Goal: Task Accomplishment & Management: Manage account settings

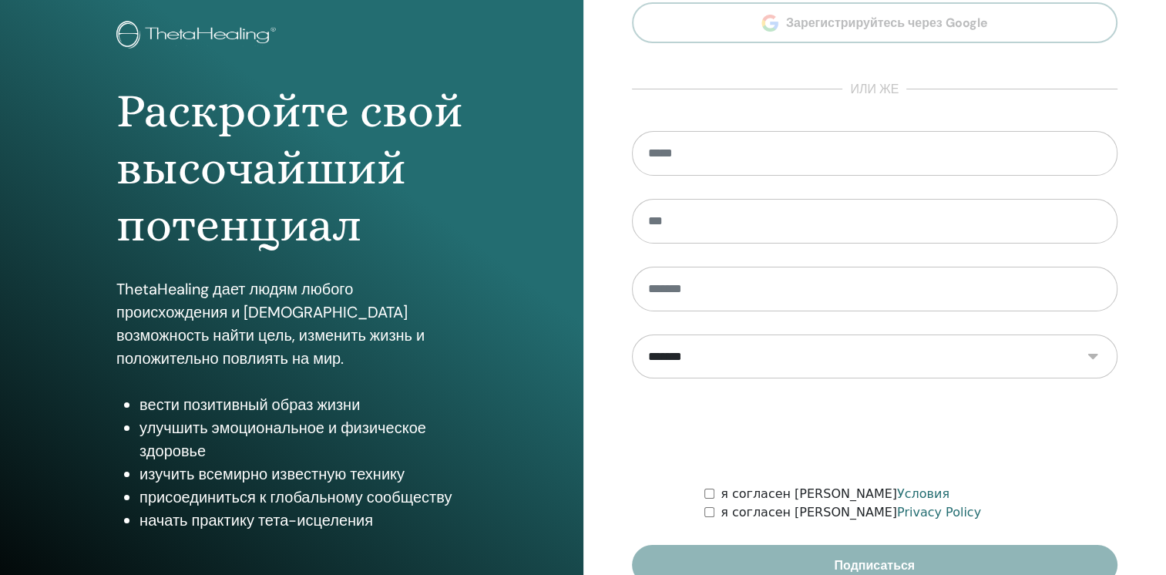
scroll to position [164, 0]
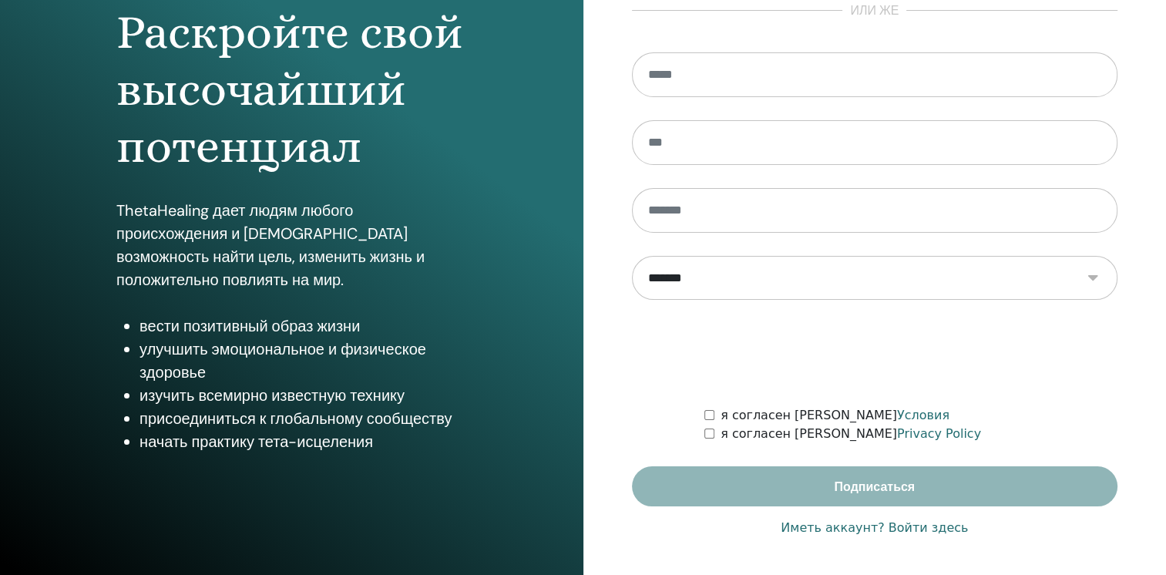
type input "**********"
click at [925, 526] on link "Иметь аккаунт? Войти здесь" at bounding box center [874, 528] width 187 height 18
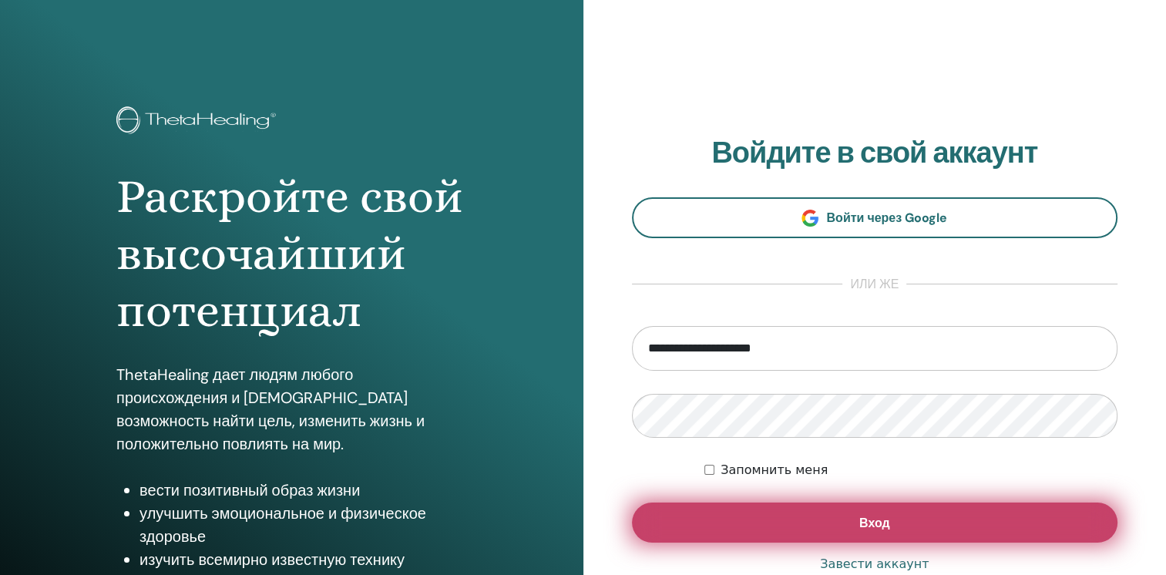
click at [880, 529] on span "Вход" at bounding box center [874, 523] width 31 height 16
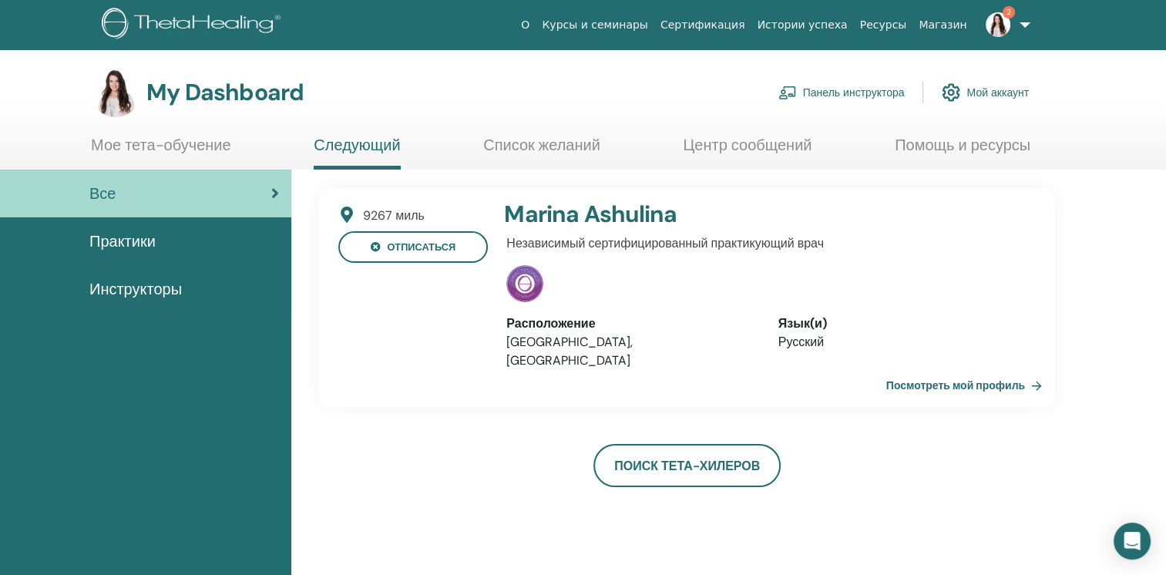
click at [829, 91] on link "Панель инструктора" at bounding box center [841, 93] width 126 height 34
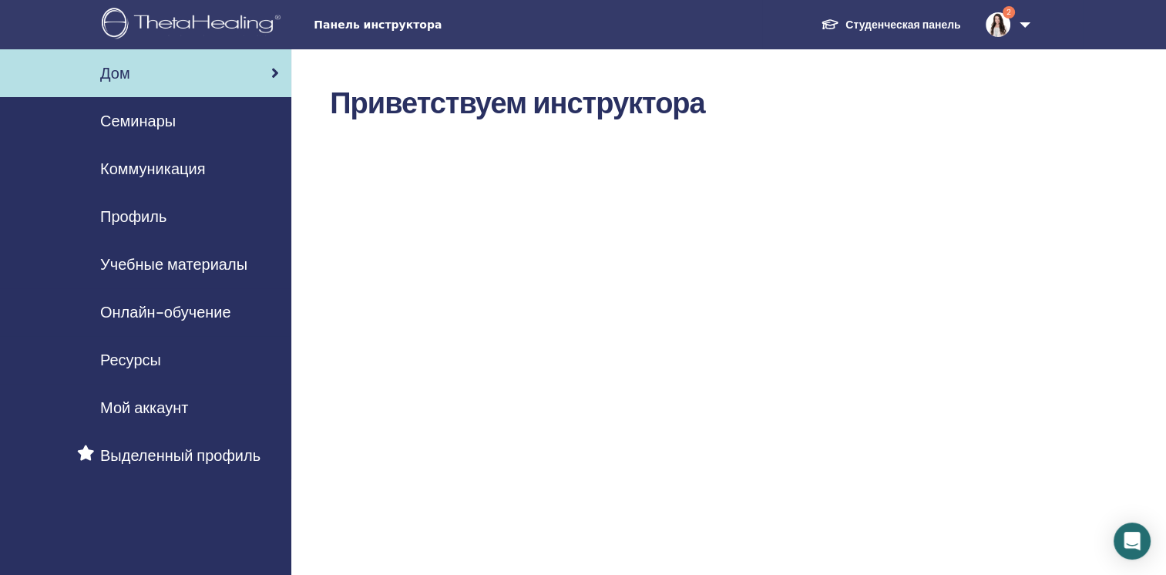
click at [165, 116] on span "Семинары" at bounding box center [138, 120] width 76 height 23
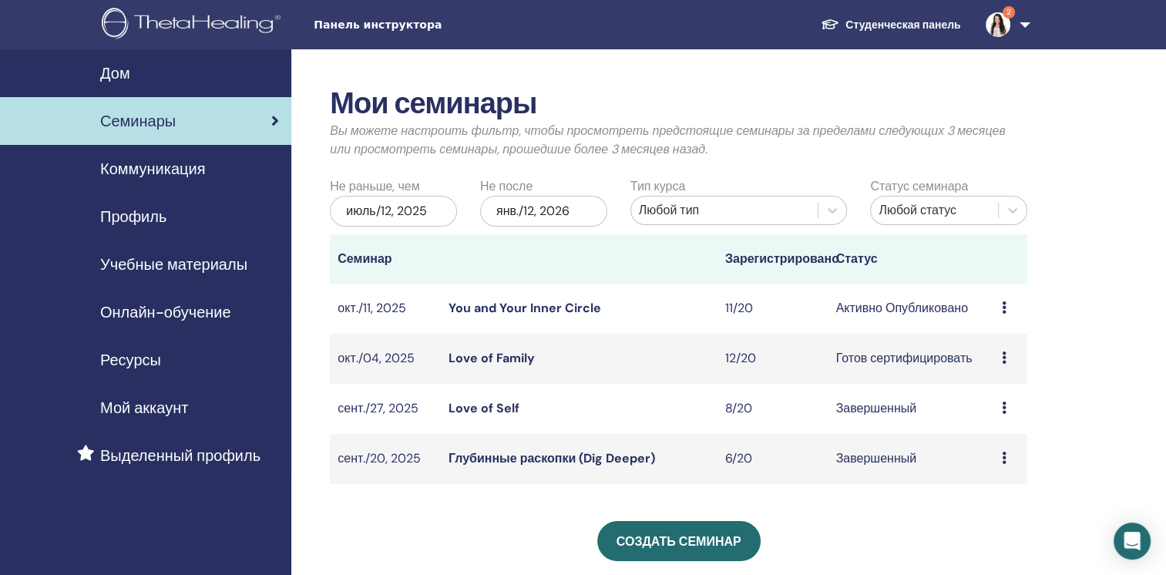
click at [518, 307] on link "You and Your Inner Circle" at bounding box center [525, 308] width 153 height 16
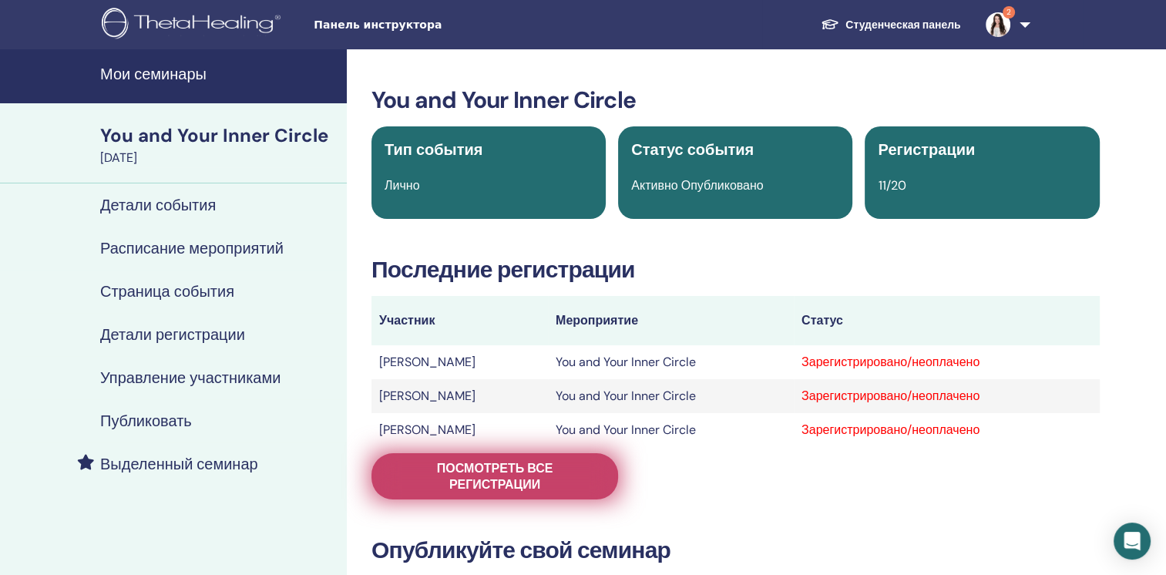
click at [509, 469] on span "Посмотреть все регистрации" at bounding box center [495, 476] width 208 height 32
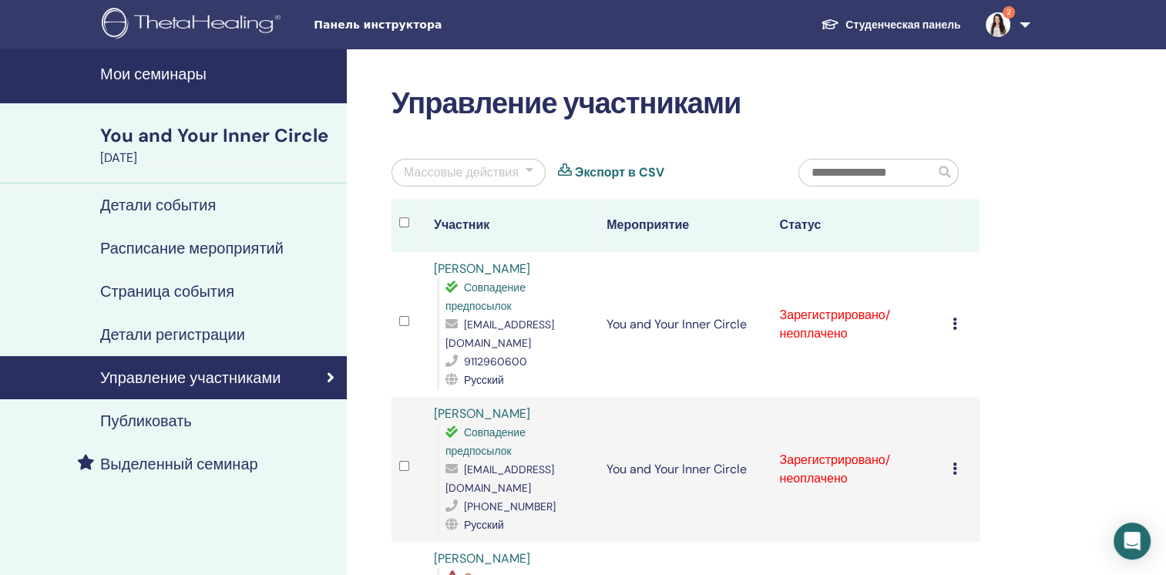
click at [527, 171] on div at bounding box center [530, 172] width 8 height 18
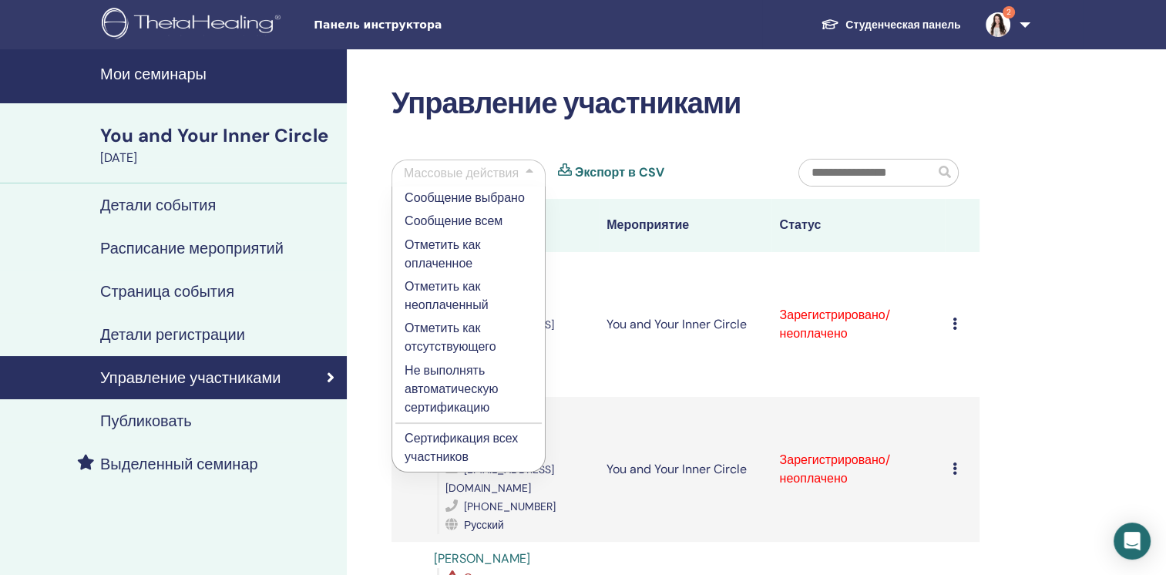
click at [447, 248] on p "Отметить как оплаченное" at bounding box center [469, 254] width 128 height 37
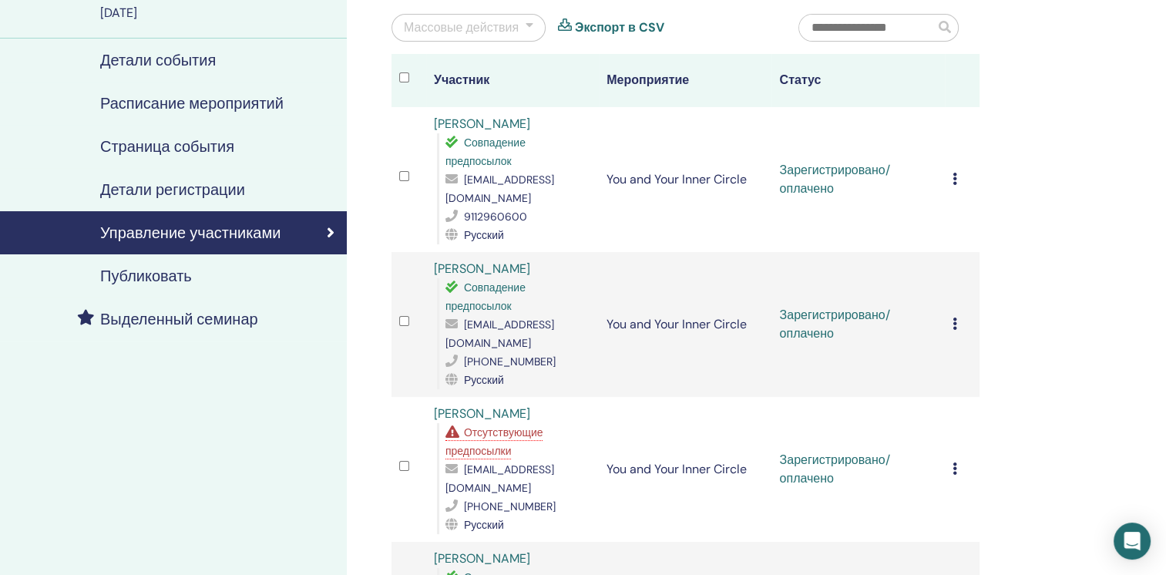
scroll to position [154, 0]
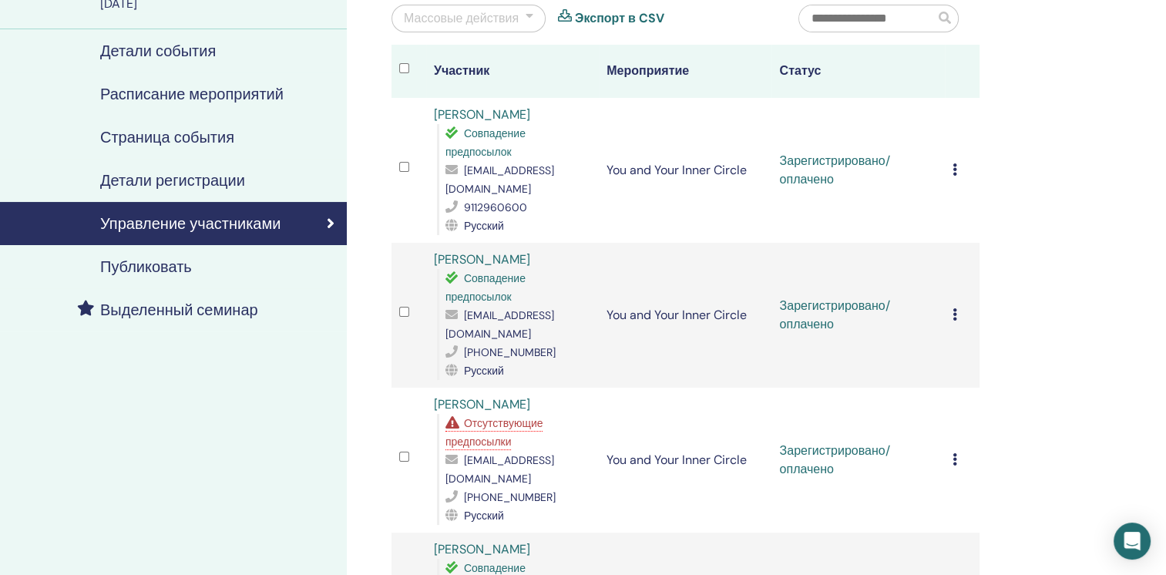
click at [956, 163] on icon at bounding box center [955, 169] width 5 height 12
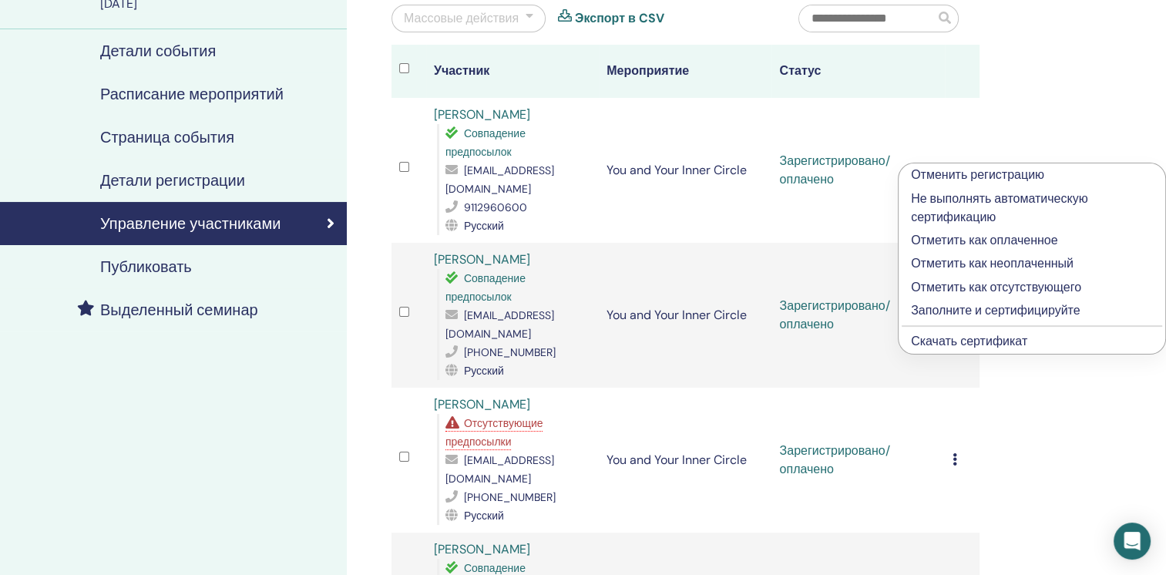
click at [952, 314] on p "Заполните и сертифицируйте" at bounding box center [1032, 310] width 242 height 18
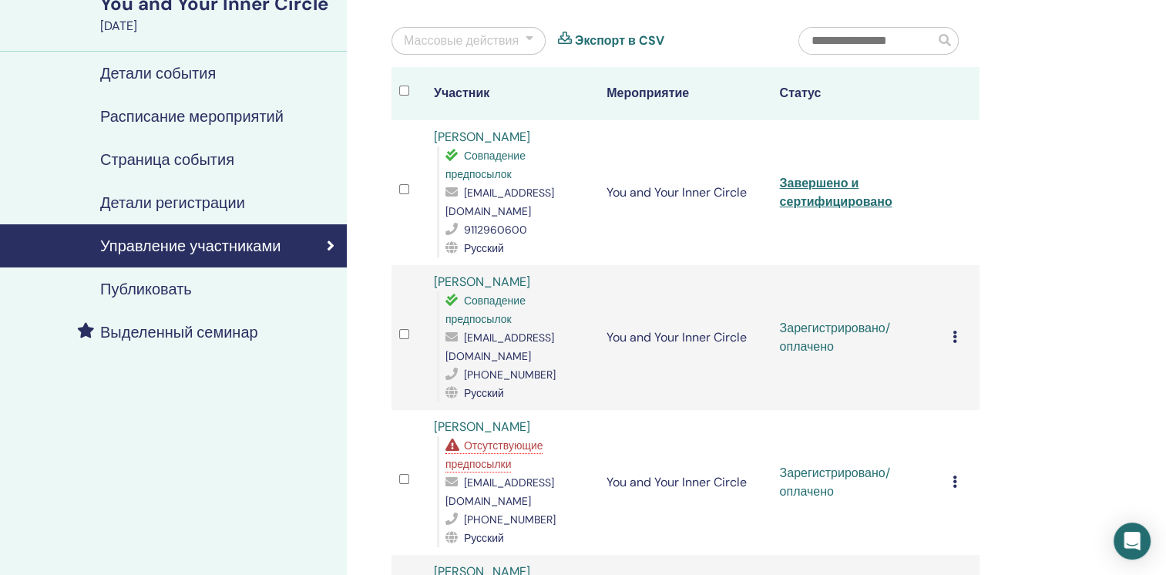
scroll to position [154, 0]
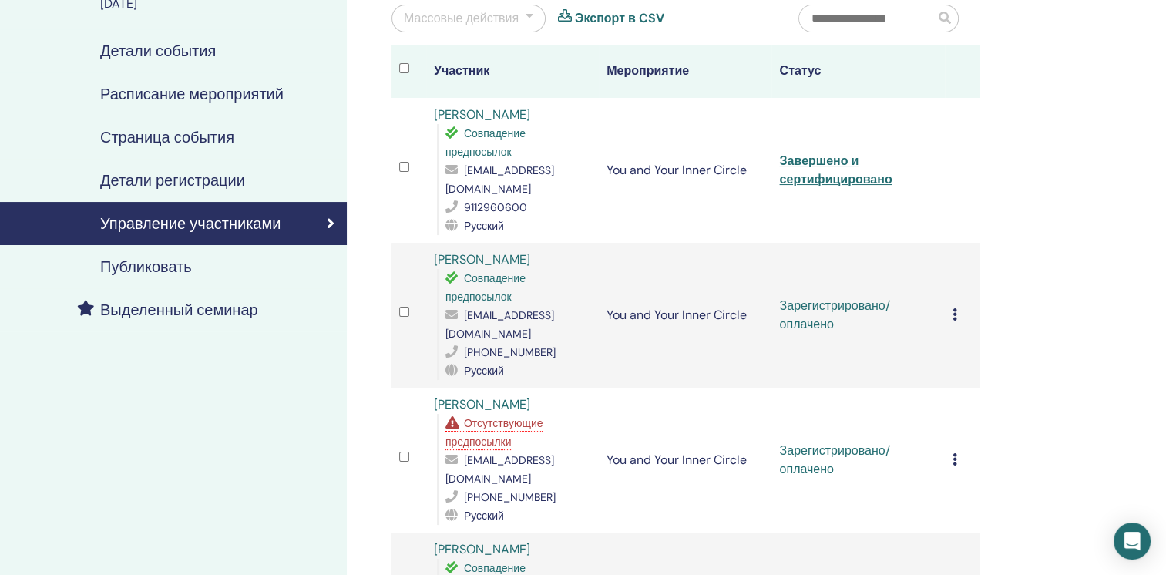
click at [953, 308] on icon at bounding box center [955, 314] width 5 height 12
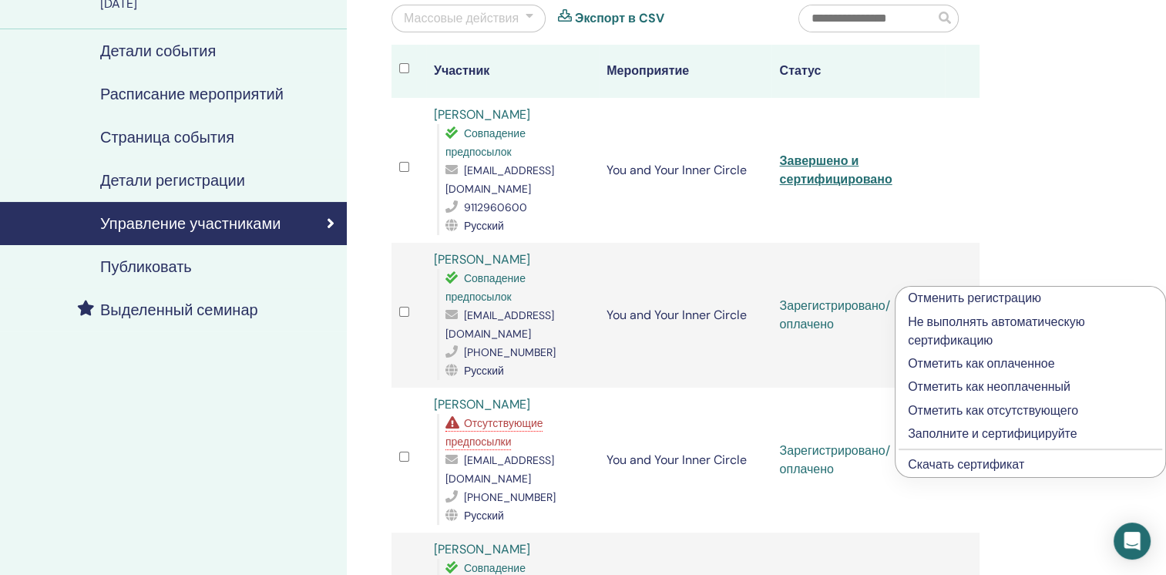
click at [968, 432] on p "Заполните и сертифицируйте" at bounding box center [1030, 434] width 245 height 18
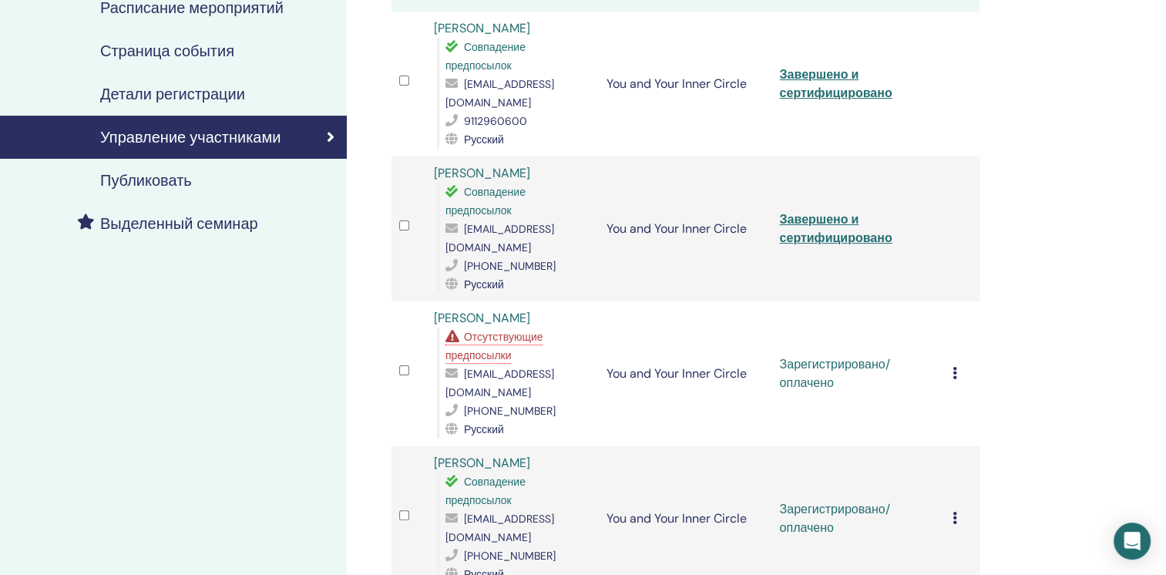
scroll to position [385, 0]
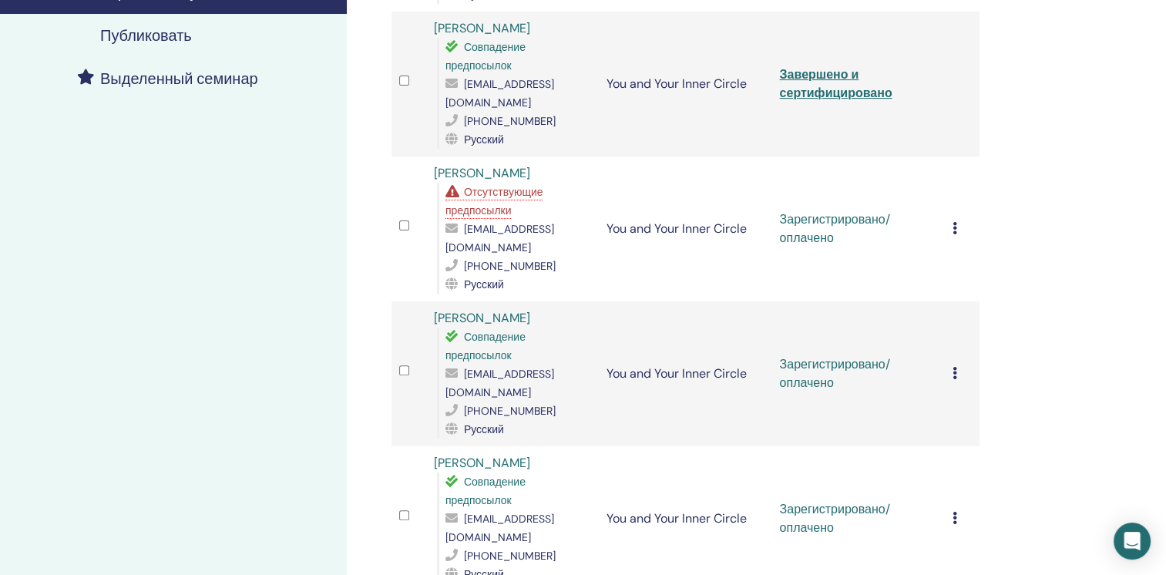
click at [956, 222] on icon at bounding box center [955, 228] width 5 height 12
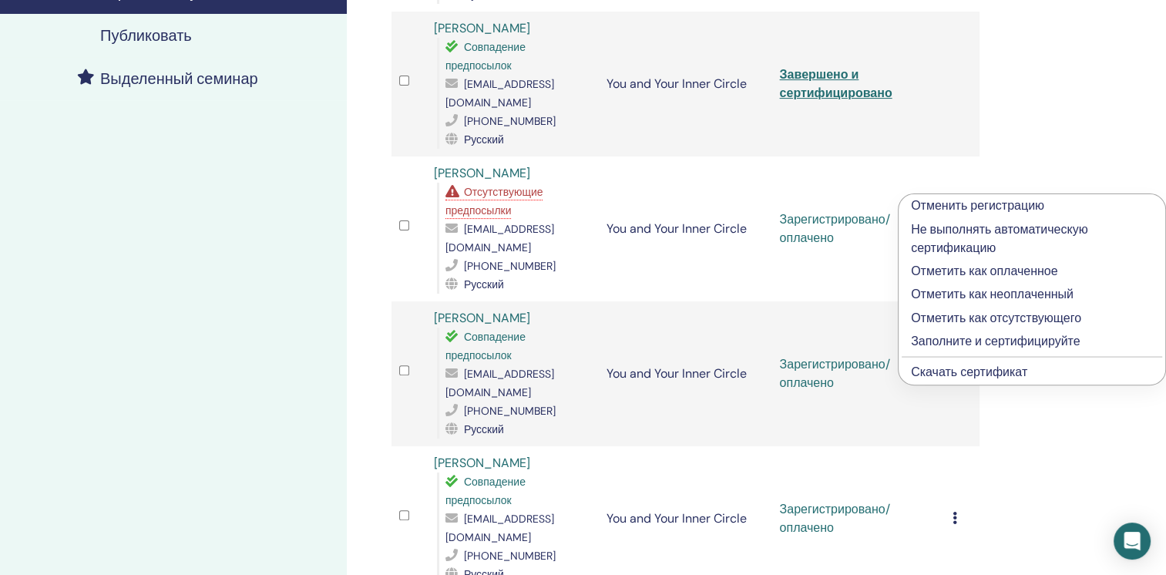
click at [943, 343] on p "Заполните и сертифицируйте" at bounding box center [1032, 341] width 242 height 18
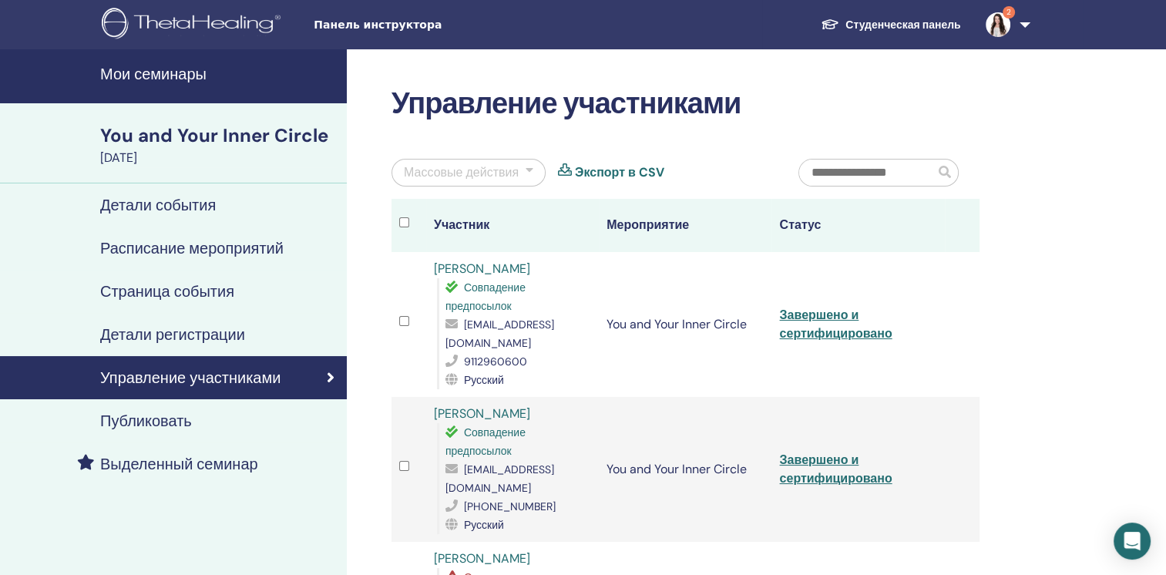
click at [526, 166] on div at bounding box center [530, 172] width 8 height 18
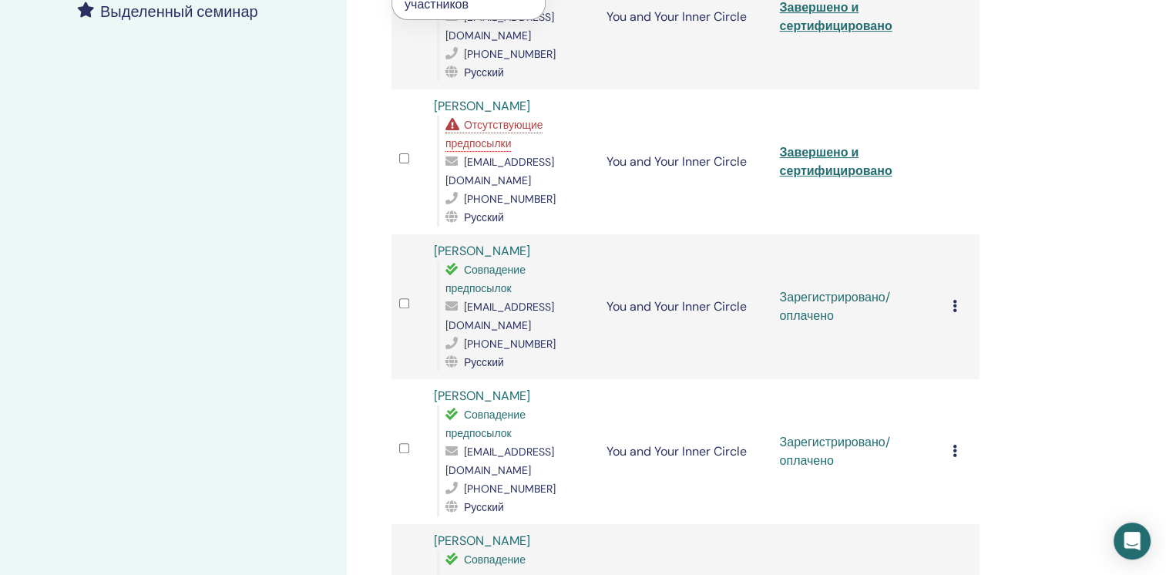
scroll to position [462, 0]
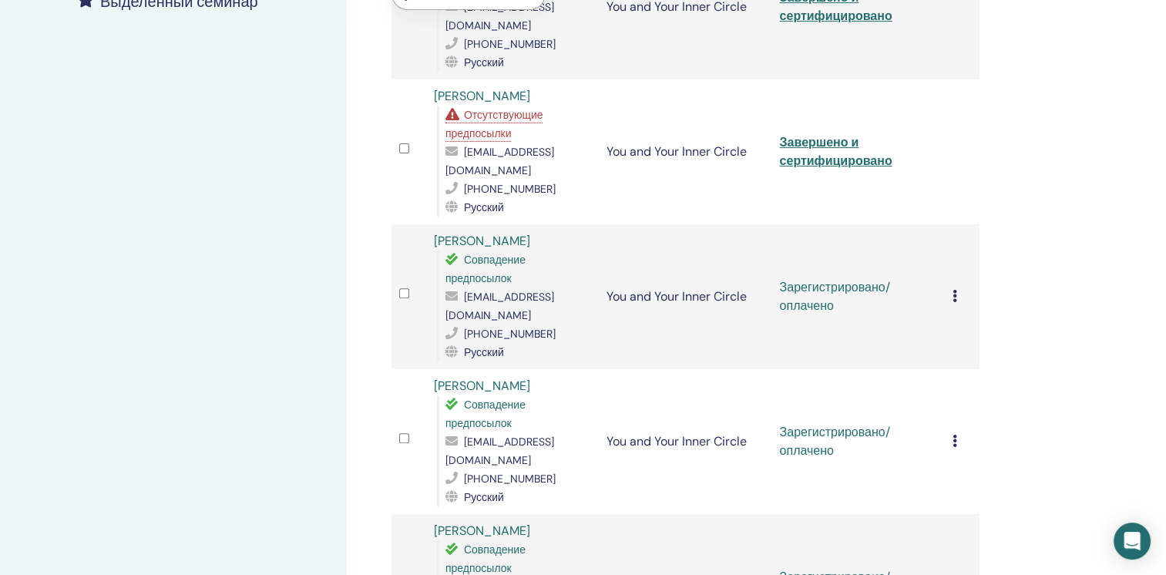
click at [953, 435] on icon at bounding box center [955, 441] width 5 height 12
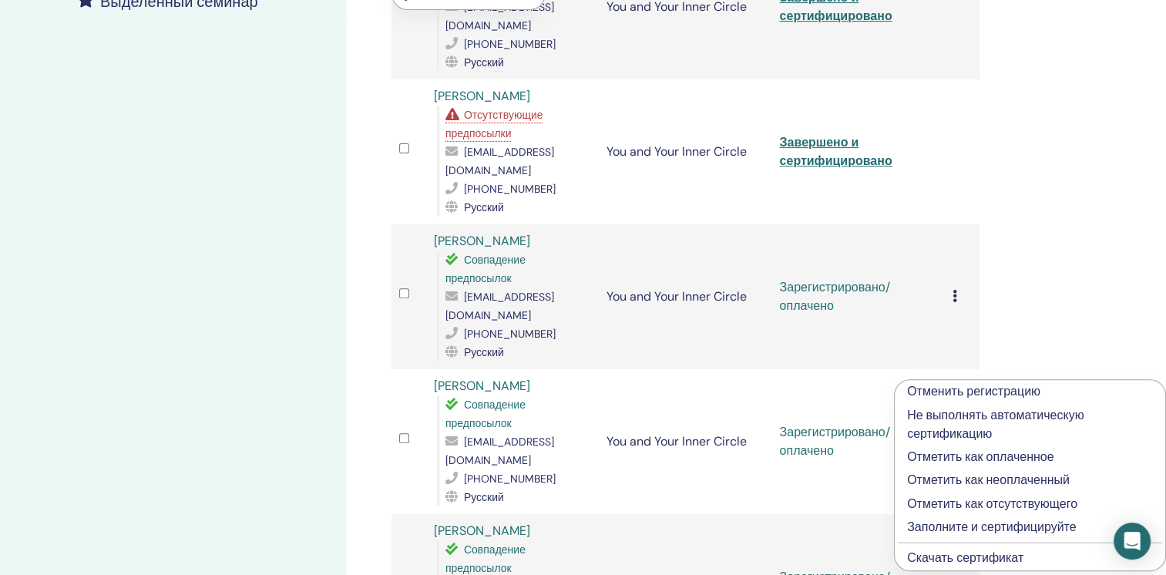
click at [965, 528] on p "Заполните и сертифицируйте" at bounding box center [1030, 527] width 246 height 18
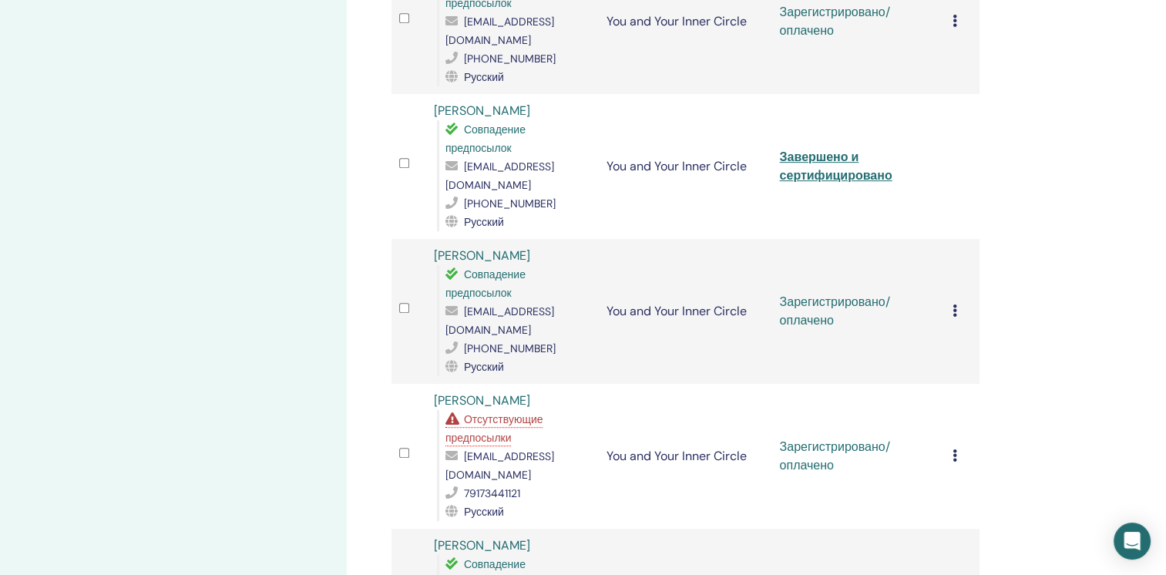
scroll to position [771, 0]
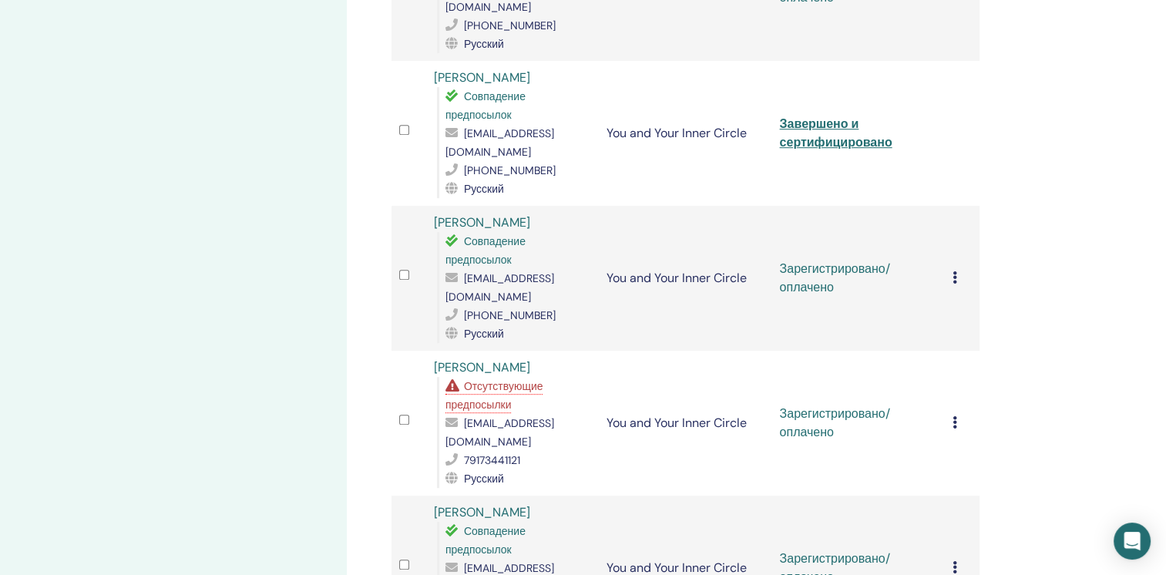
click at [957, 271] on icon at bounding box center [955, 277] width 5 height 12
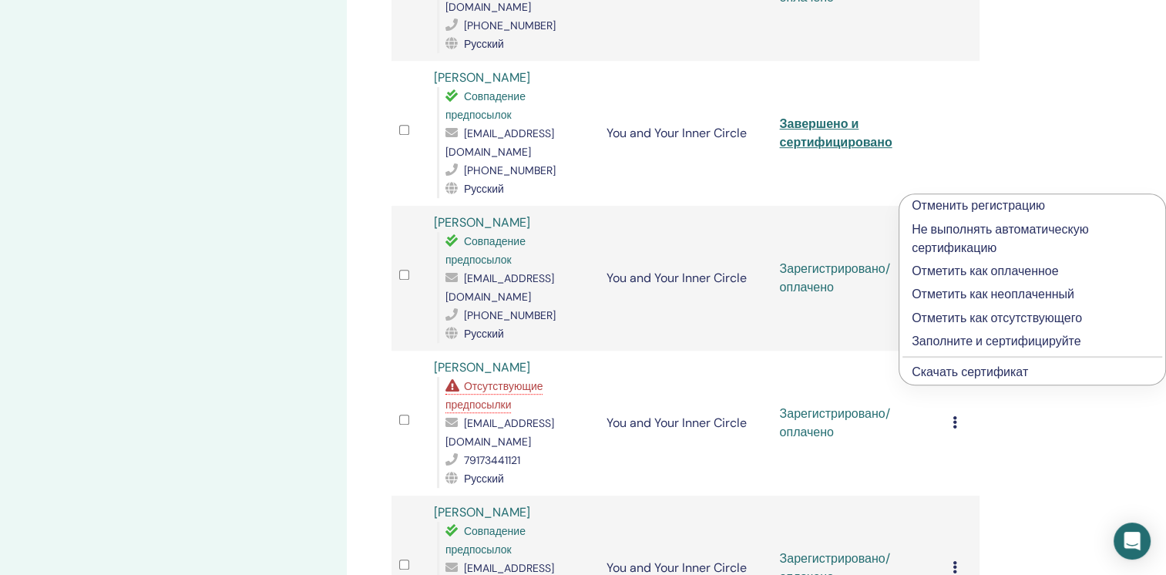
click at [950, 345] on p "Заполните и сертифицируйте" at bounding box center [1032, 341] width 241 height 18
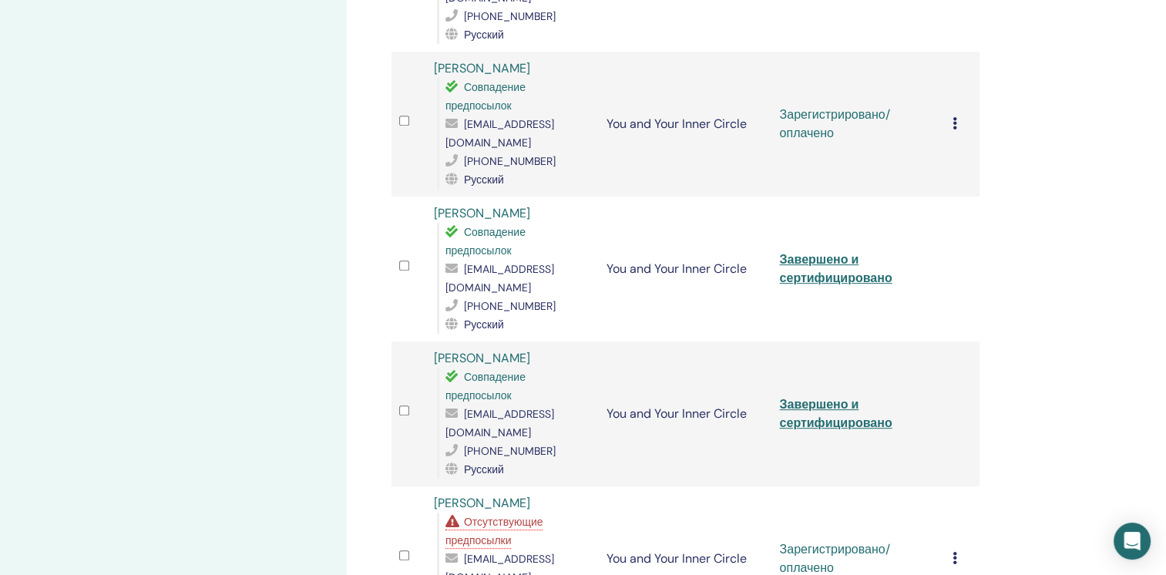
scroll to position [752, 0]
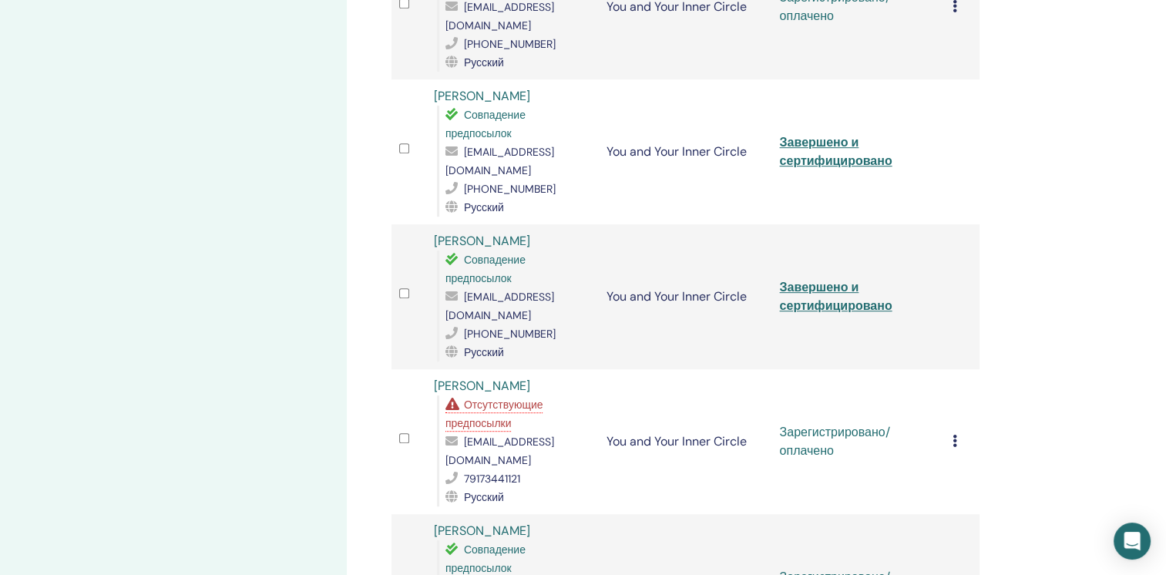
click at [956, 435] on icon at bounding box center [955, 441] width 5 height 12
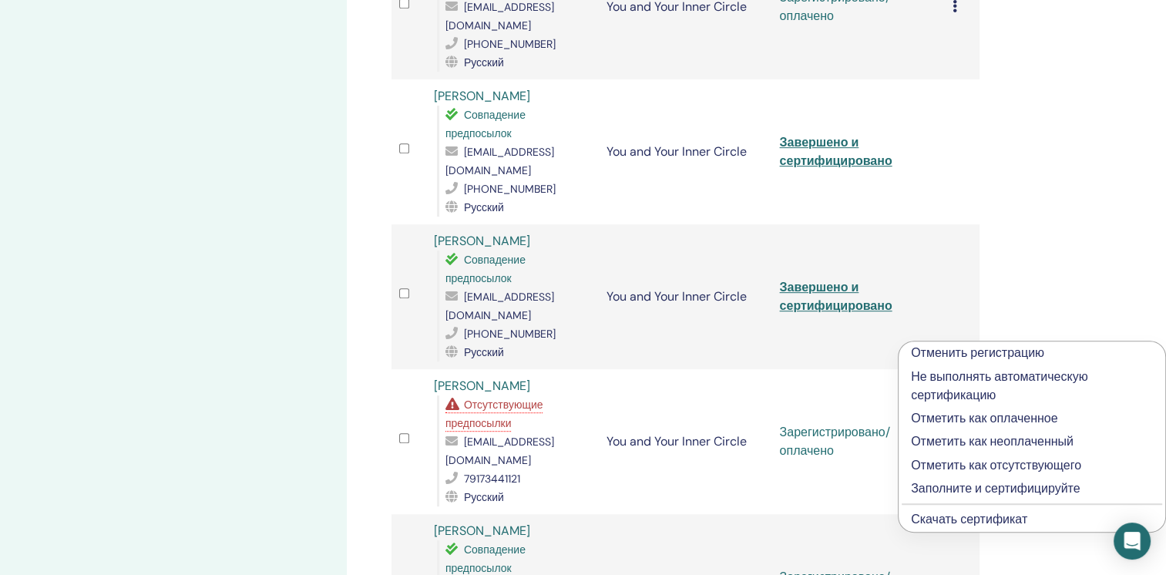
click at [943, 492] on p "Заполните и сертифицируйте" at bounding box center [1032, 488] width 242 height 18
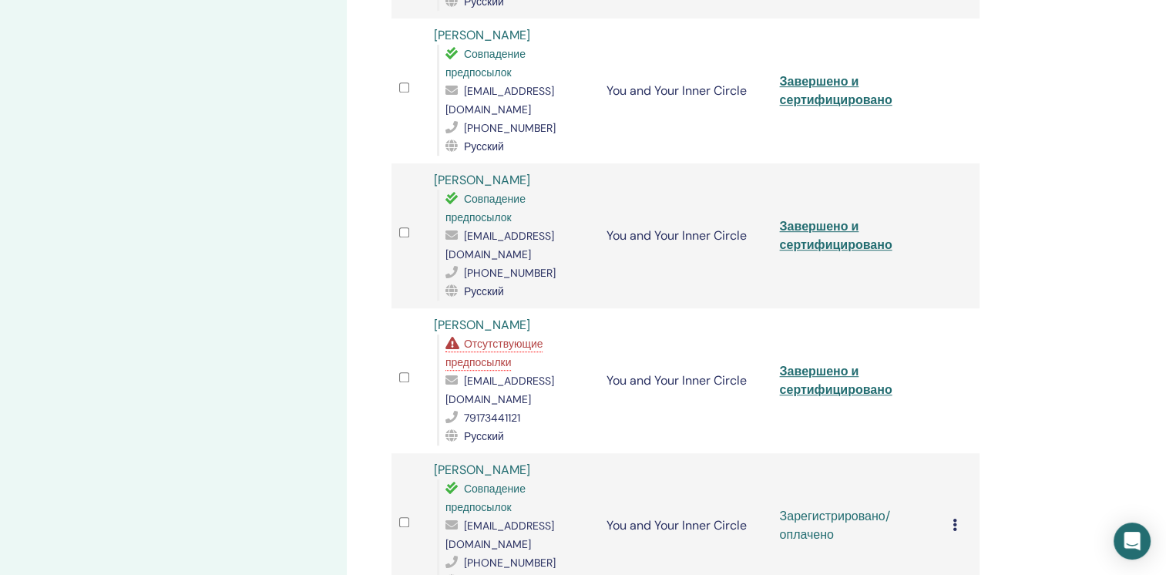
scroll to position [848, 0]
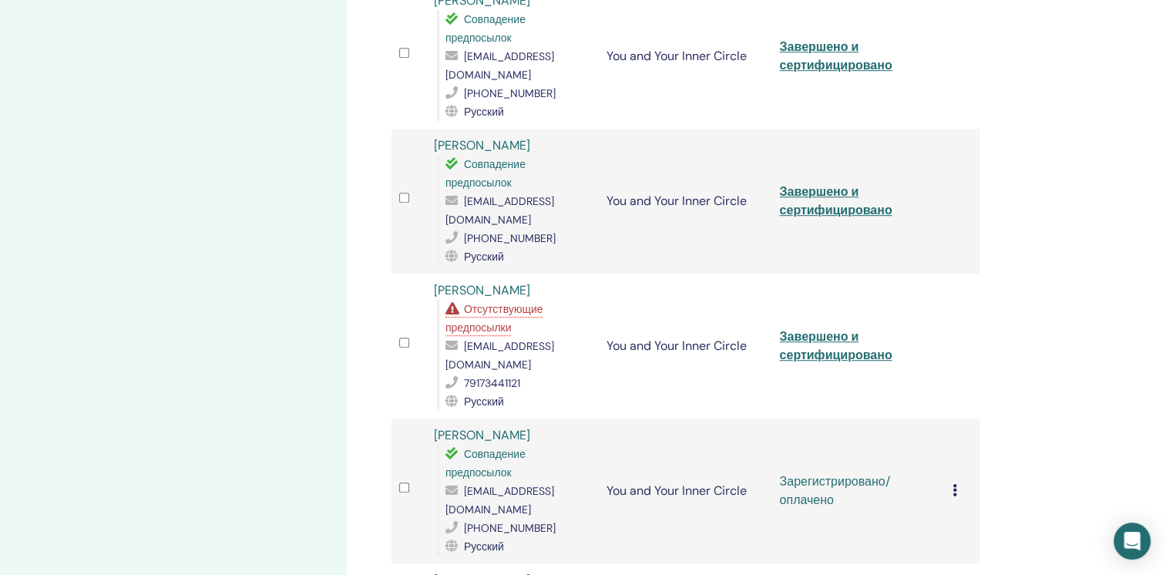
click at [956, 484] on icon at bounding box center [955, 490] width 5 height 12
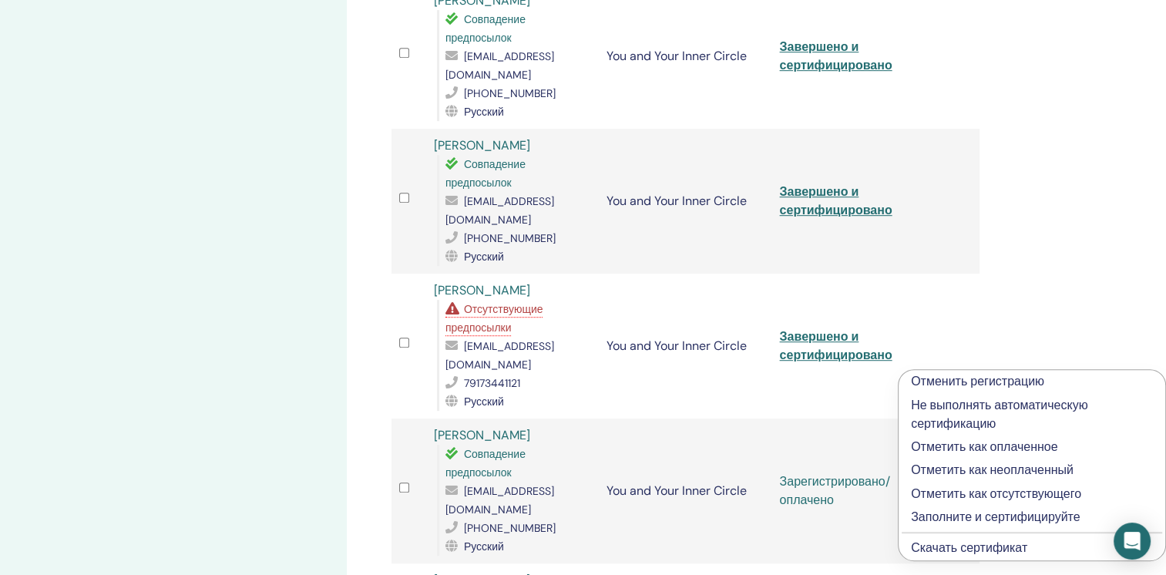
click at [936, 516] on p "Заполните и сертифицируйте" at bounding box center [1032, 517] width 242 height 18
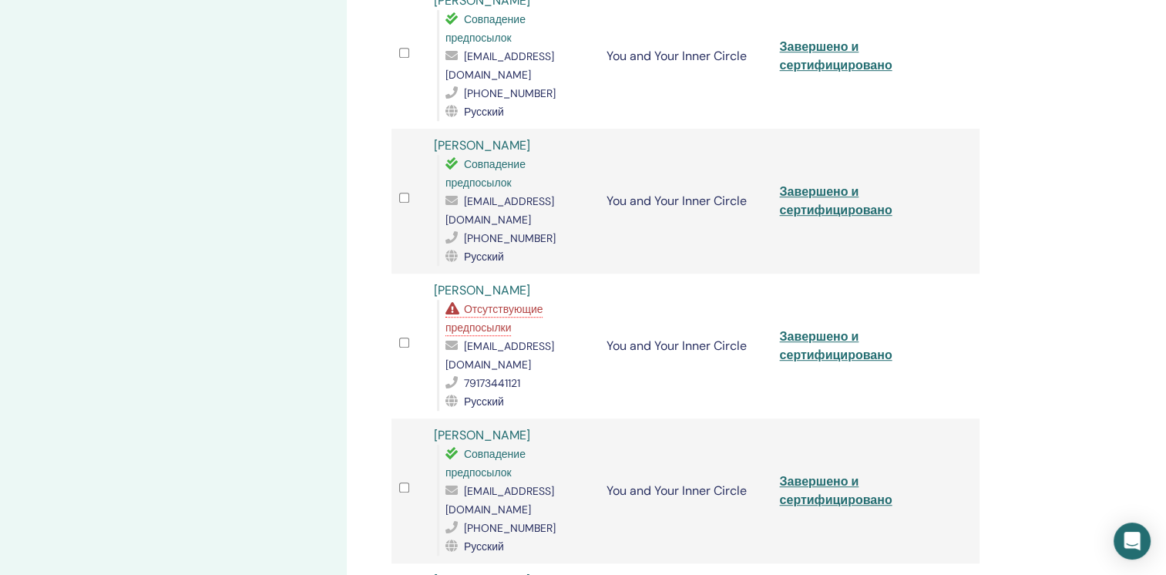
scroll to position [1079, 0]
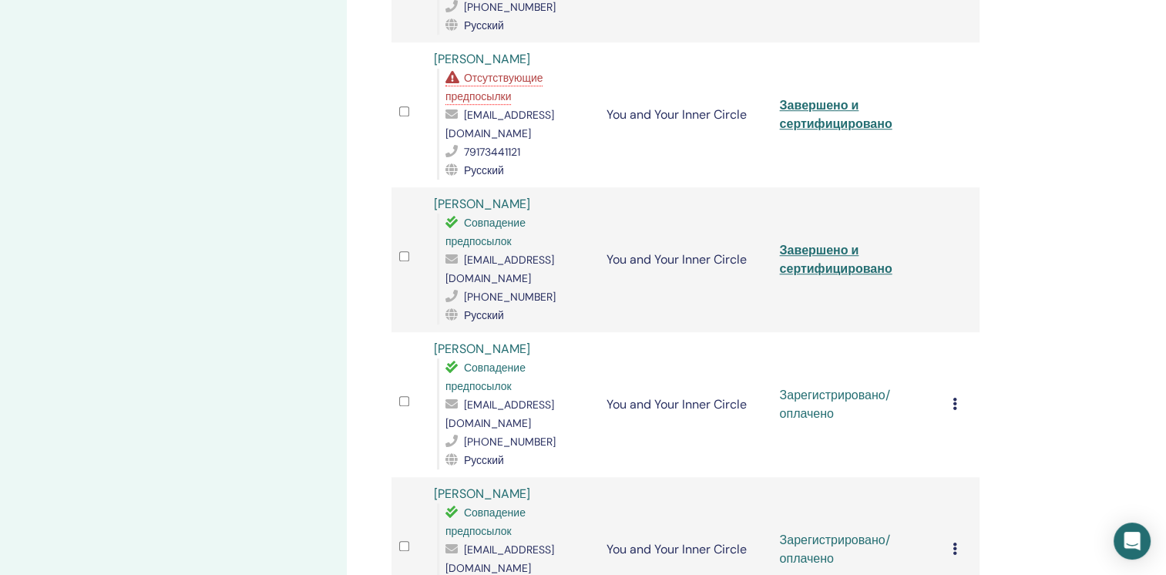
click at [955, 398] on icon at bounding box center [955, 404] width 5 height 12
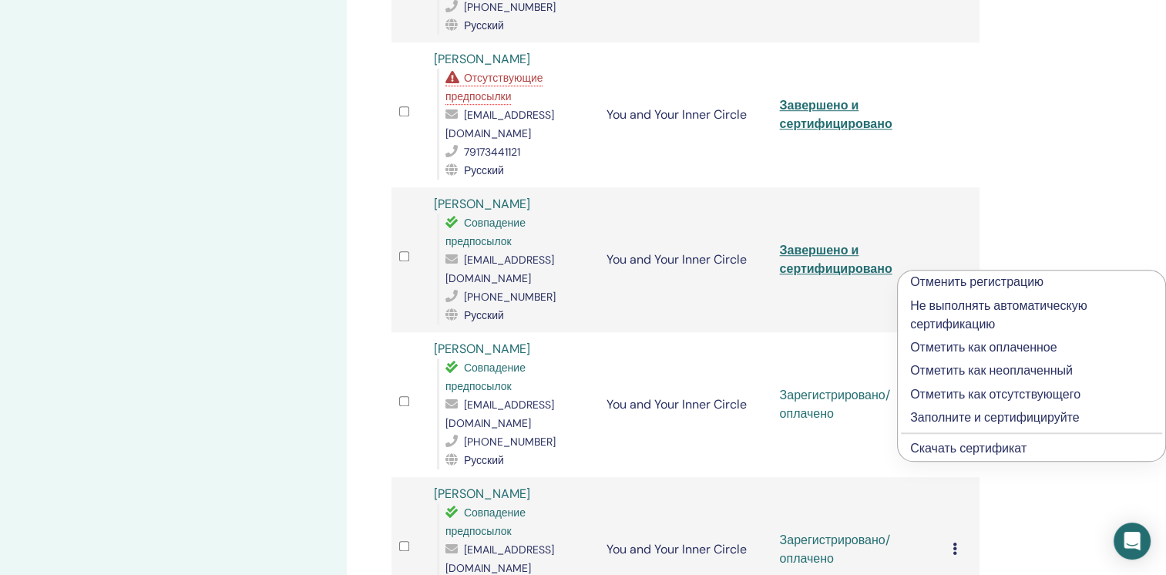
click at [943, 418] on p "Заполните и сертифицируйте" at bounding box center [1031, 418] width 243 height 18
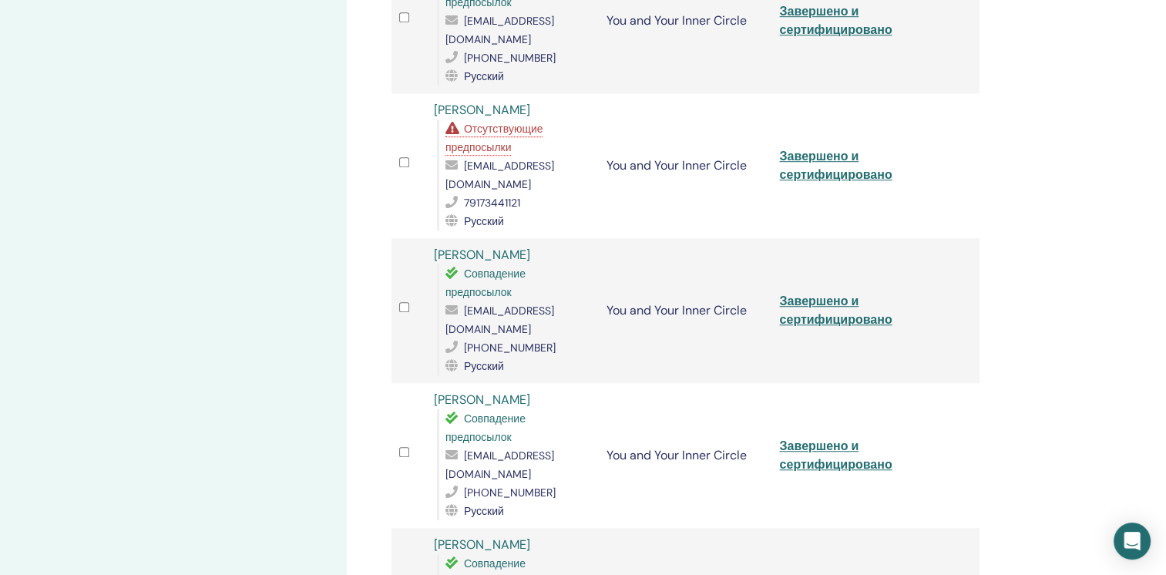
scroll to position [1156, 0]
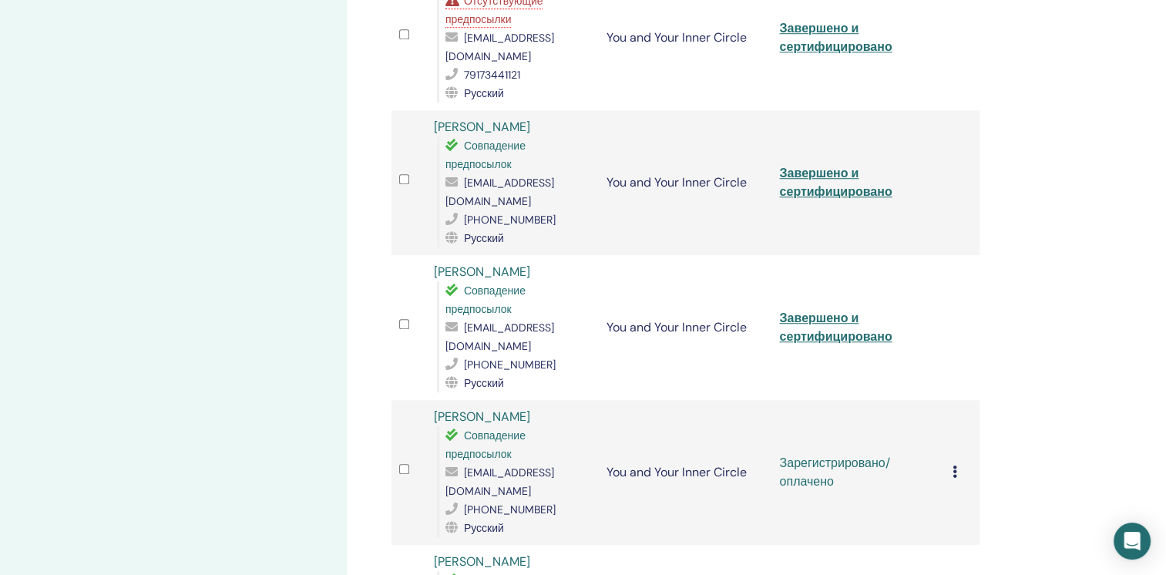
click at [956, 466] on icon at bounding box center [955, 472] width 5 height 12
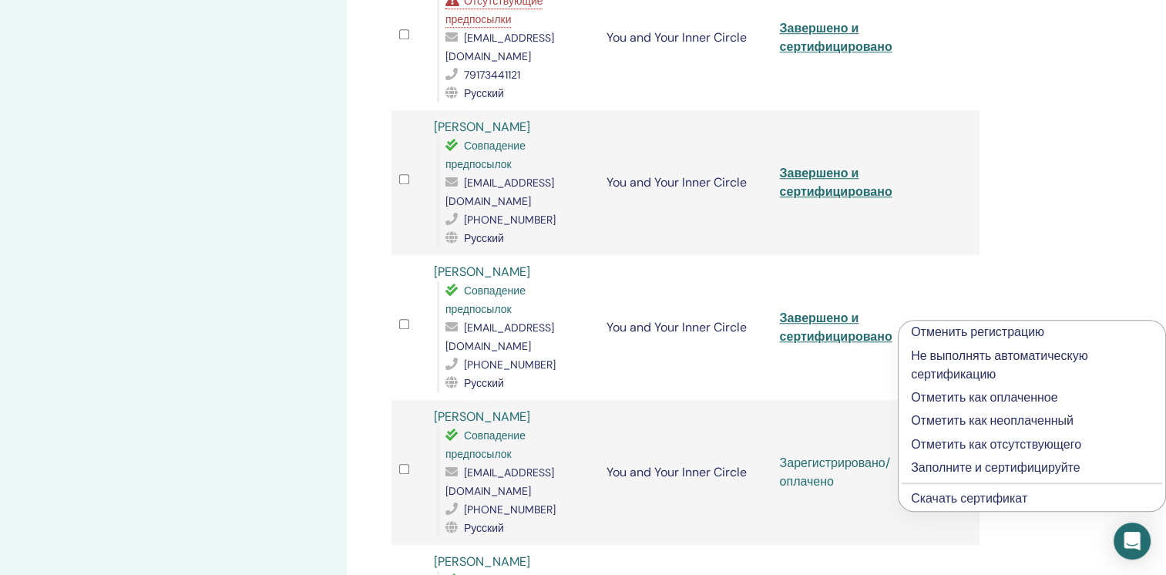
click at [945, 467] on p "Заполните и сертифицируйте" at bounding box center [1032, 468] width 242 height 18
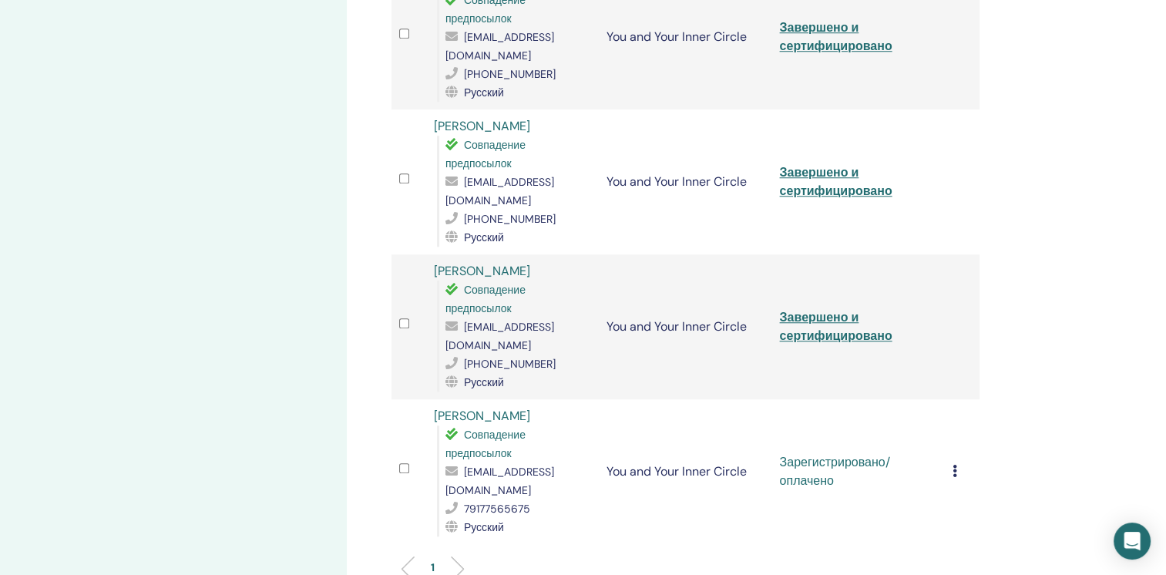
scroll to position [1387, 0]
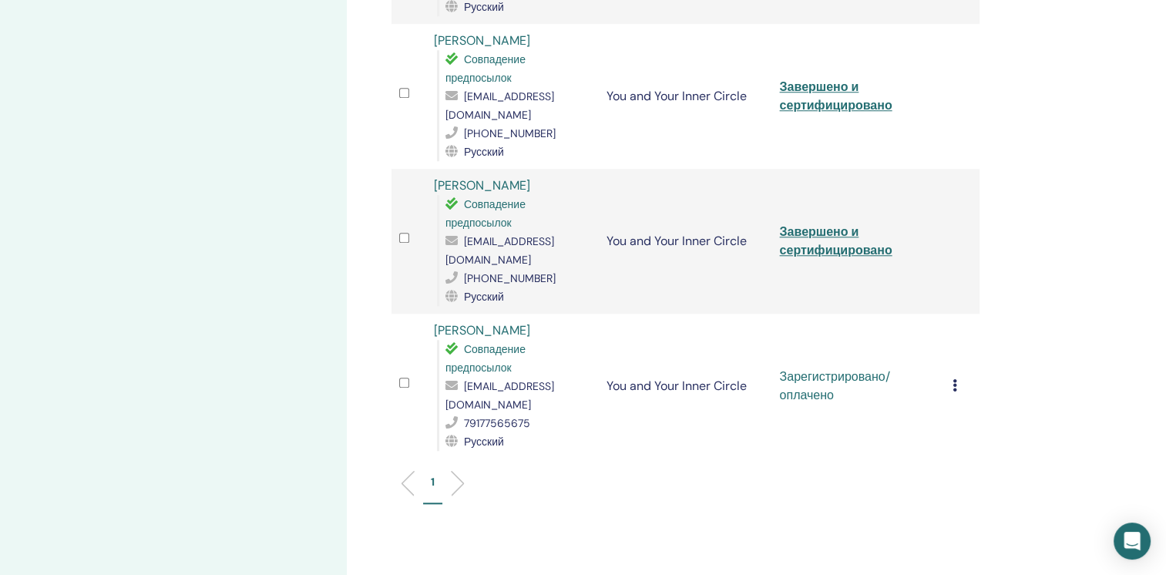
click at [956, 379] on icon at bounding box center [955, 385] width 5 height 12
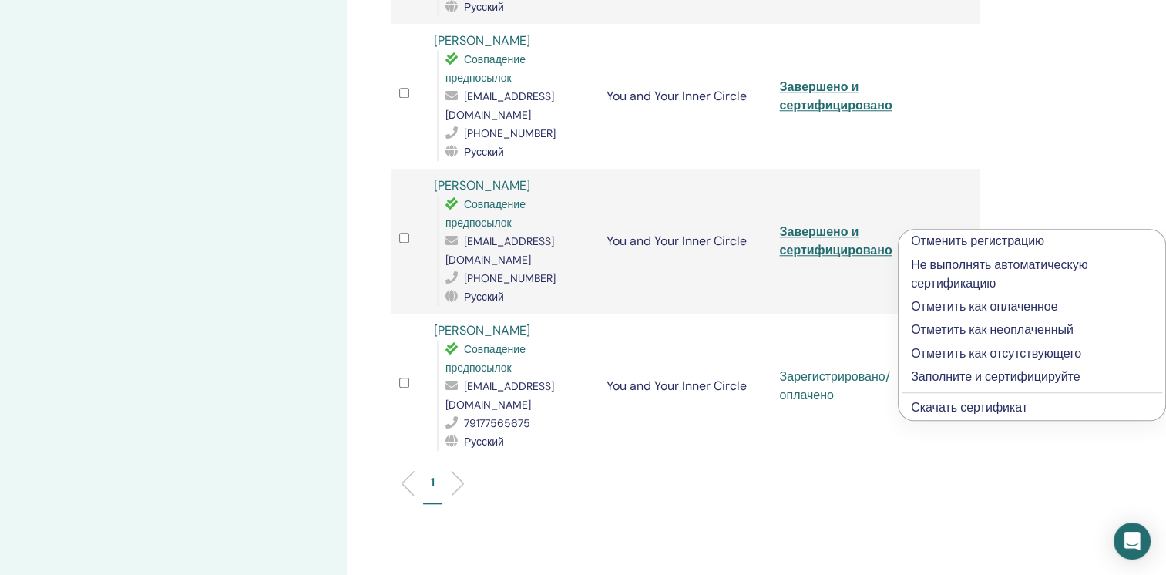
click at [943, 374] on p "Заполните и сертифицируйте" at bounding box center [1032, 377] width 242 height 18
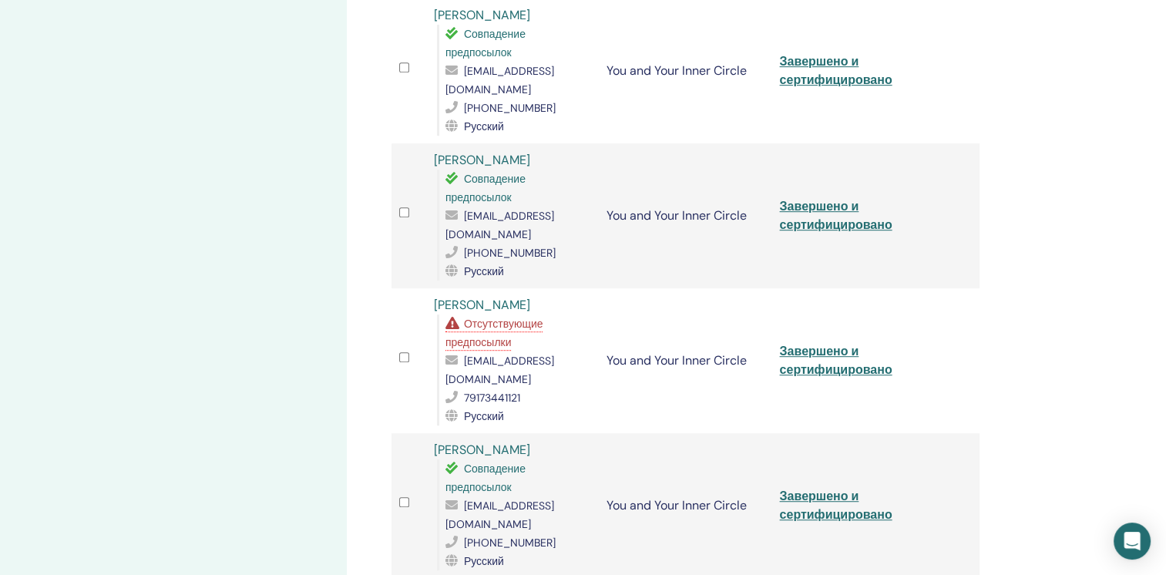
scroll to position [848, 0]
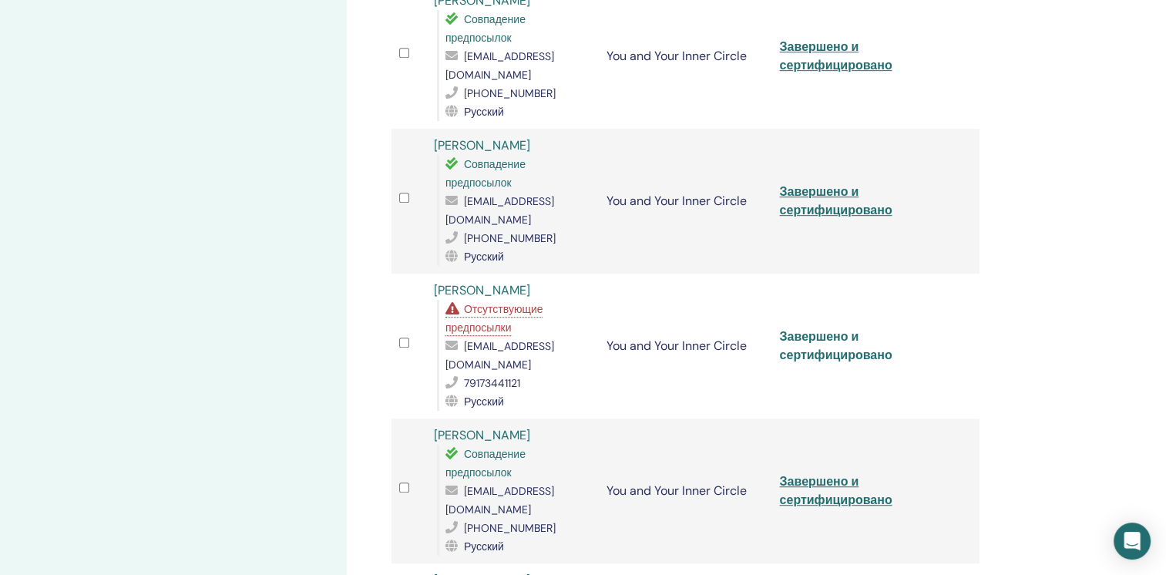
click at [824, 328] on link "Завершено и сертифицировано" at bounding box center [835, 345] width 113 height 35
click at [1114, 106] on div "Управление участниками Массовые действия Экспорт в CSV Участник Мероприятие Ста…" at bounding box center [736, 237] width 778 height 2073
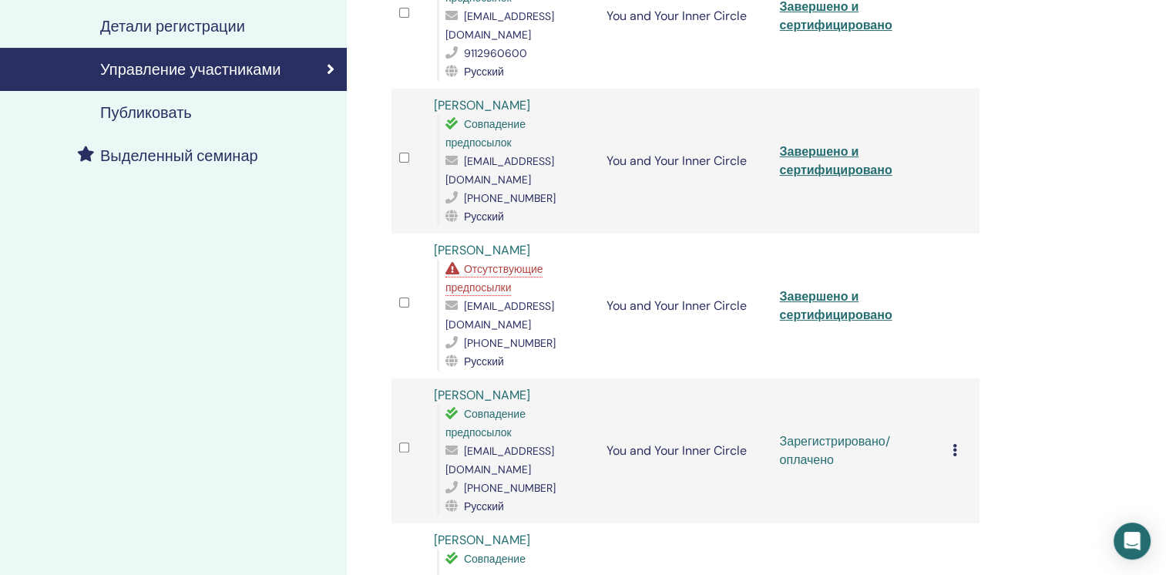
scroll to position [77, 0]
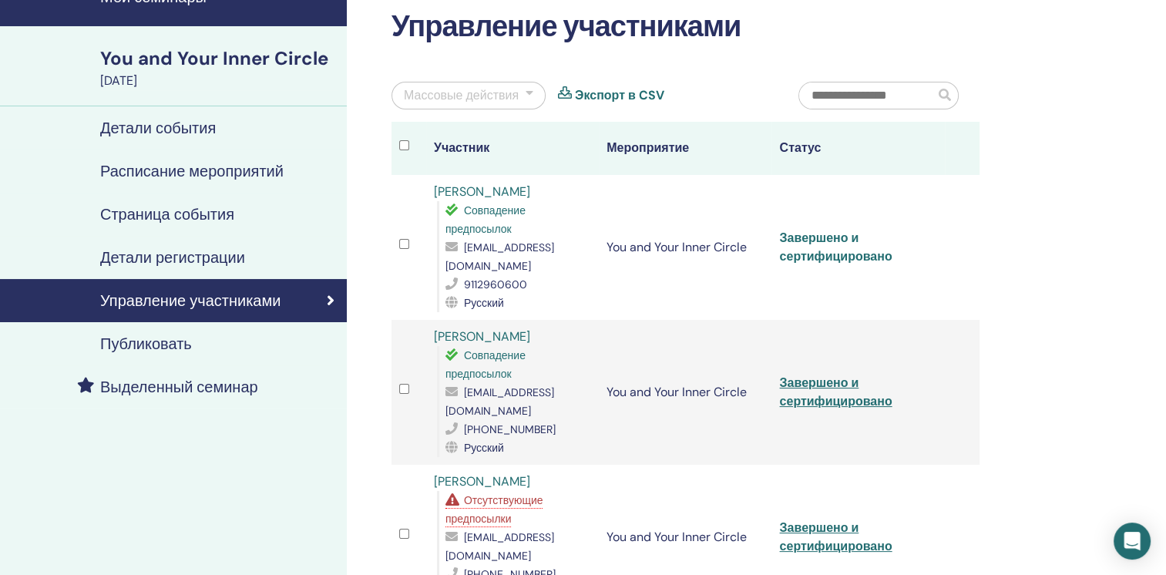
click at [876, 244] on link "Завершено и сертифицировано" at bounding box center [835, 247] width 113 height 35
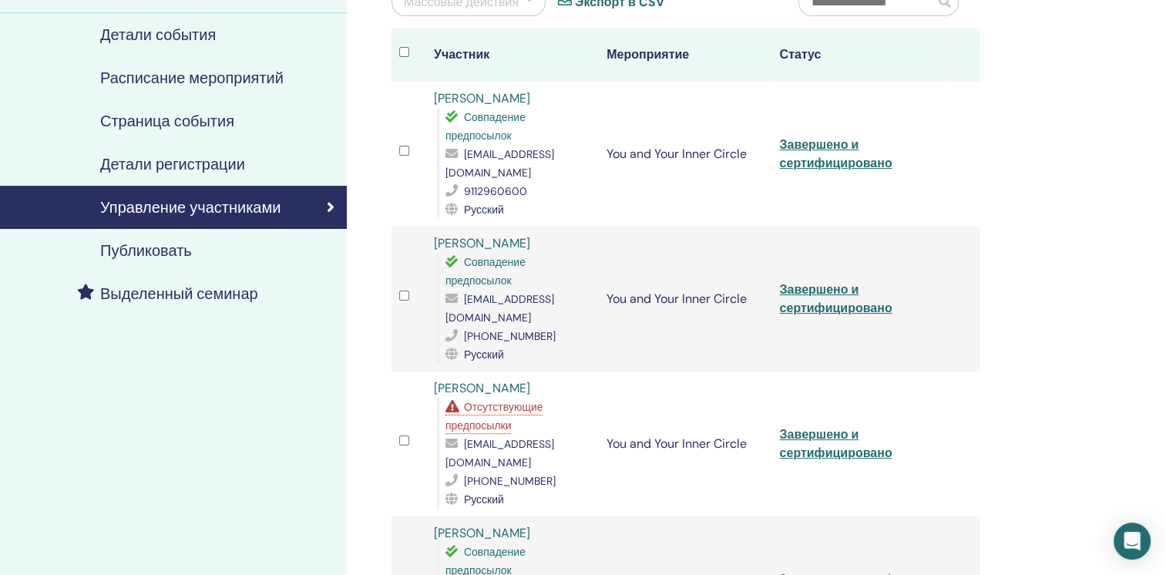
scroll to position [231, 0]
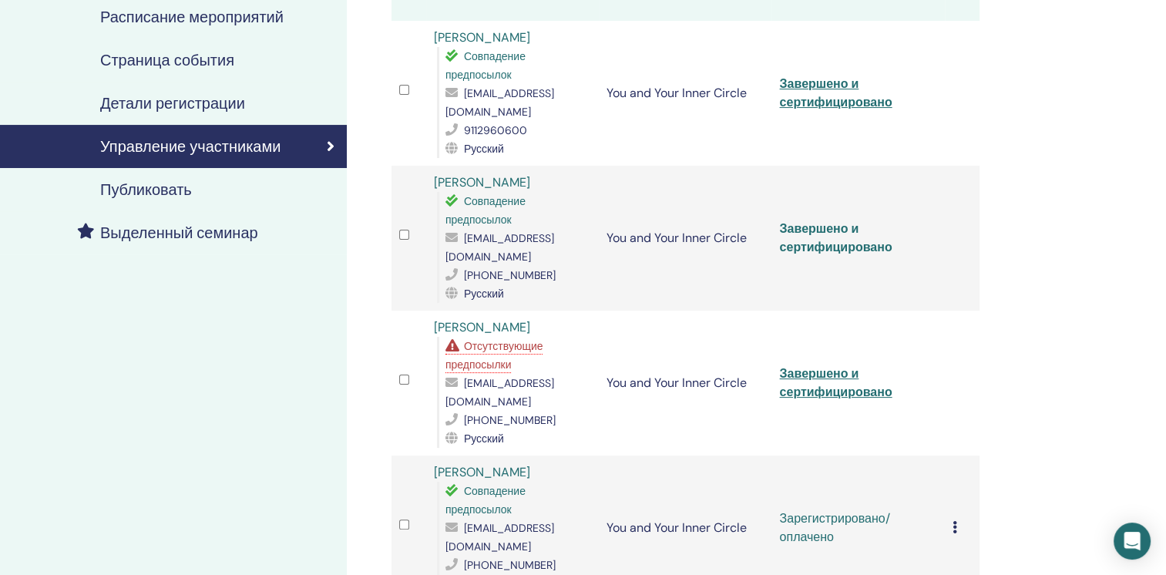
click at [822, 224] on link "Завершено и сертифицировано" at bounding box center [835, 237] width 113 height 35
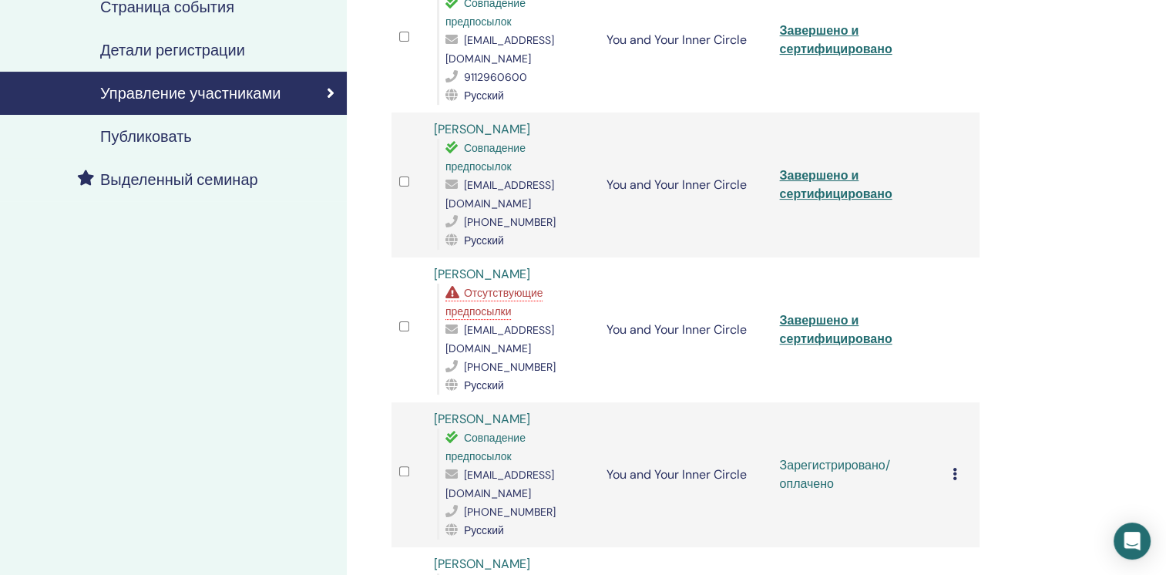
scroll to position [385, 0]
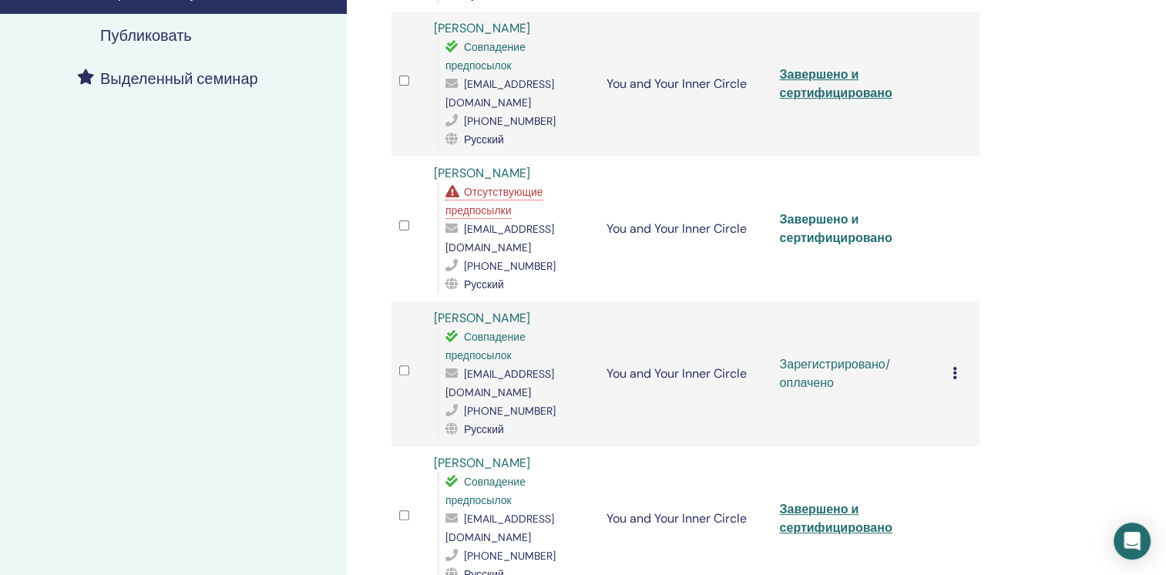
click at [882, 211] on link "Завершено и сертифицировано" at bounding box center [835, 228] width 113 height 35
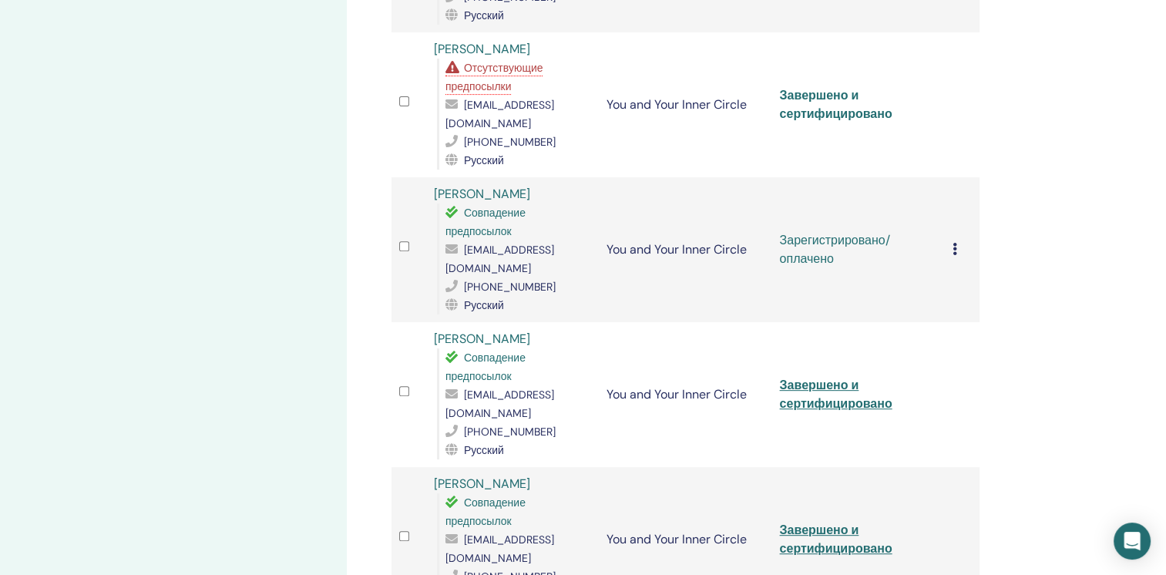
scroll to position [617, 0]
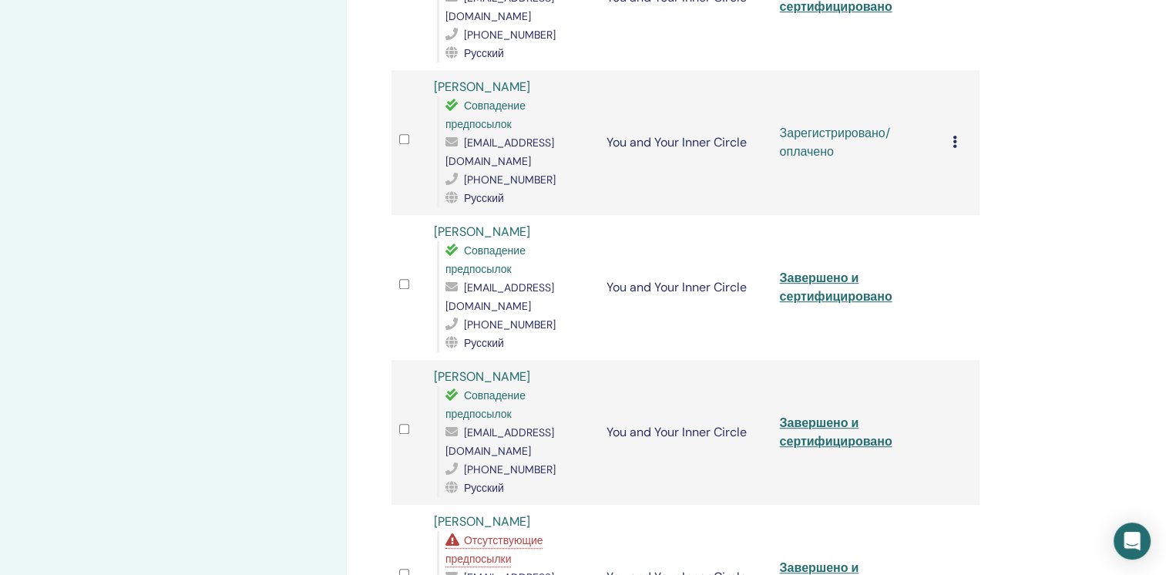
click at [953, 136] on icon at bounding box center [955, 142] width 5 height 12
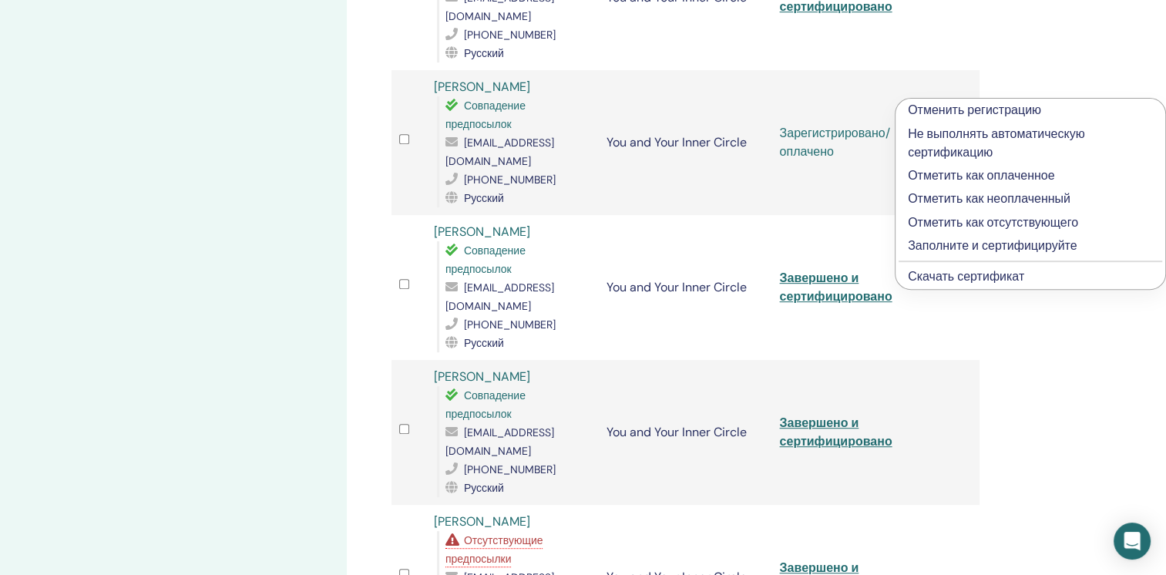
click at [959, 281] on link "Скачать сертификат" at bounding box center [966, 276] width 116 height 16
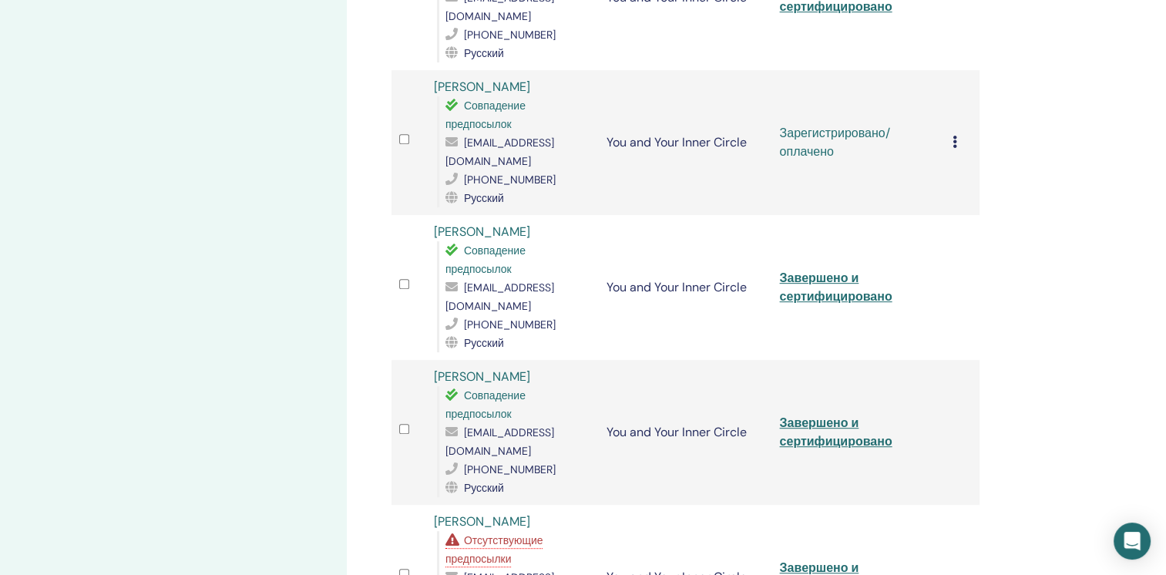
click at [1148, 204] on div "Мои семинары You and Your Inner Circle [DATE] Детали события Расписание меропри…" at bounding box center [583, 469] width 1166 height 2073
click at [844, 270] on link "Завершено и сертифицировано" at bounding box center [835, 287] width 113 height 35
click at [1061, 270] on div "Управление участниками Массовые действия Экспорт в CSV Участник Мероприятие Ста…" at bounding box center [736, 469] width 778 height 2073
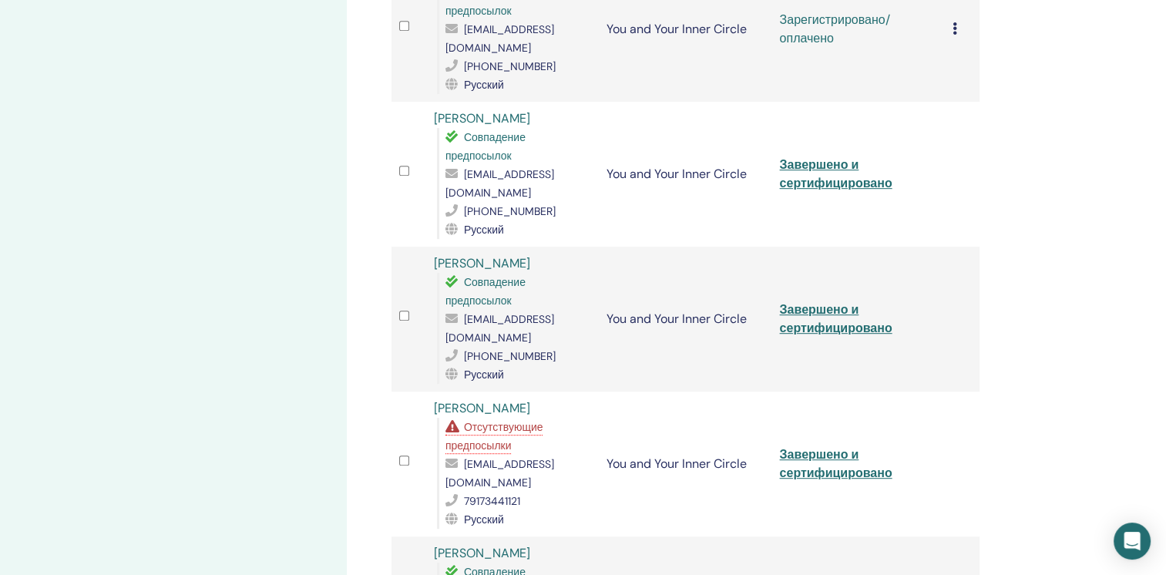
scroll to position [771, 0]
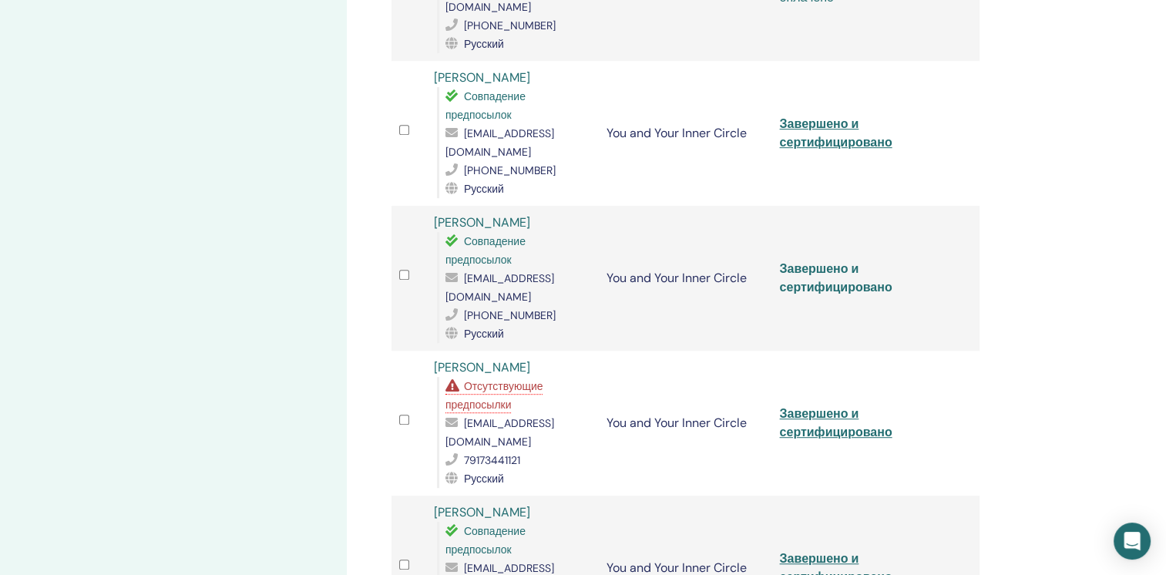
click at [892, 261] on link "Завершено и сертифицировано" at bounding box center [835, 278] width 113 height 35
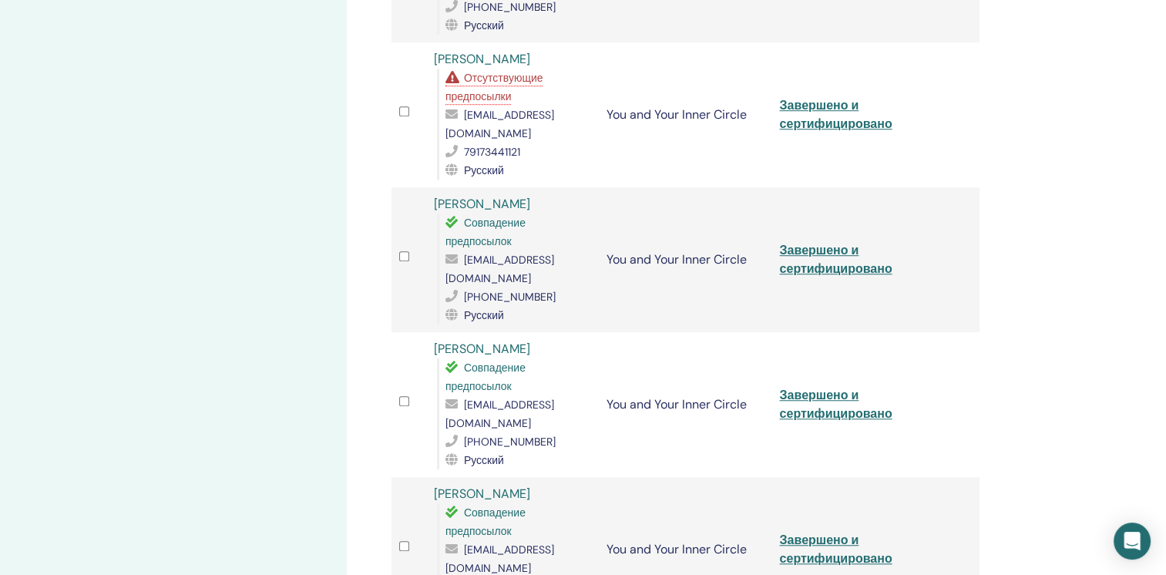
click at [1094, 305] on div "Управление участниками Массовые действия Экспорт в CSV Участник Мероприятие Ста…" at bounding box center [736, 6] width 778 height 2073
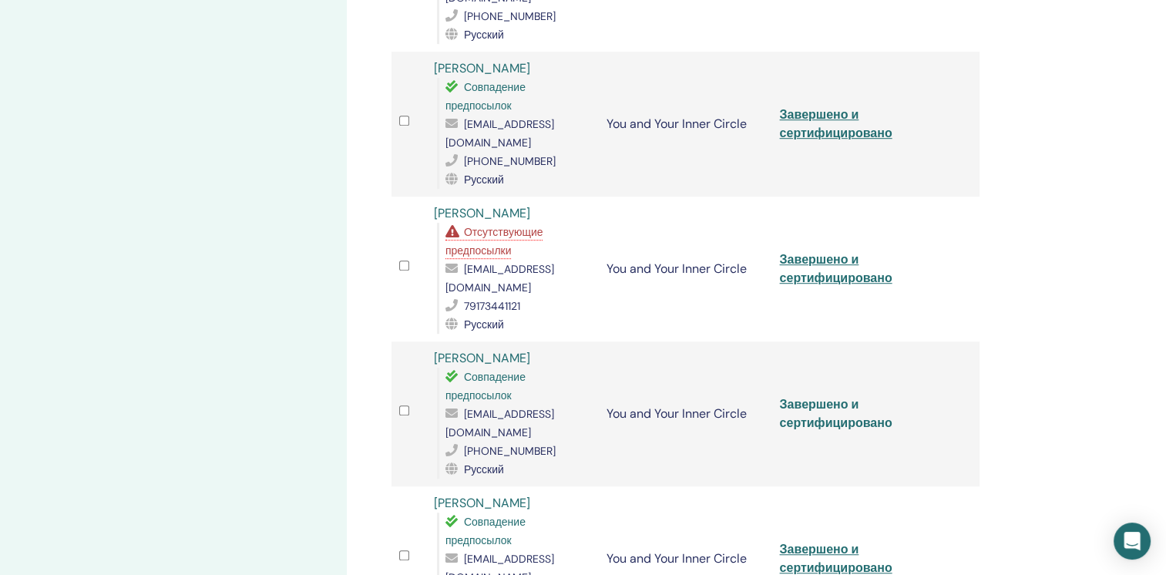
click at [855, 396] on link "Завершено и сертифицировано" at bounding box center [835, 413] width 113 height 35
click at [1098, 259] on div "Управление участниками Массовые действия Экспорт в CSV Участник Мероприятие Ста…" at bounding box center [736, 160] width 778 height 2073
click at [835, 541] on link "Завершено и сертифицировано" at bounding box center [835, 558] width 113 height 35
click at [1119, 326] on div "Управление участниками Массовые действия Экспорт в CSV Участник Мероприятие Ста…" at bounding box center [736, 160] width 778 height 2073
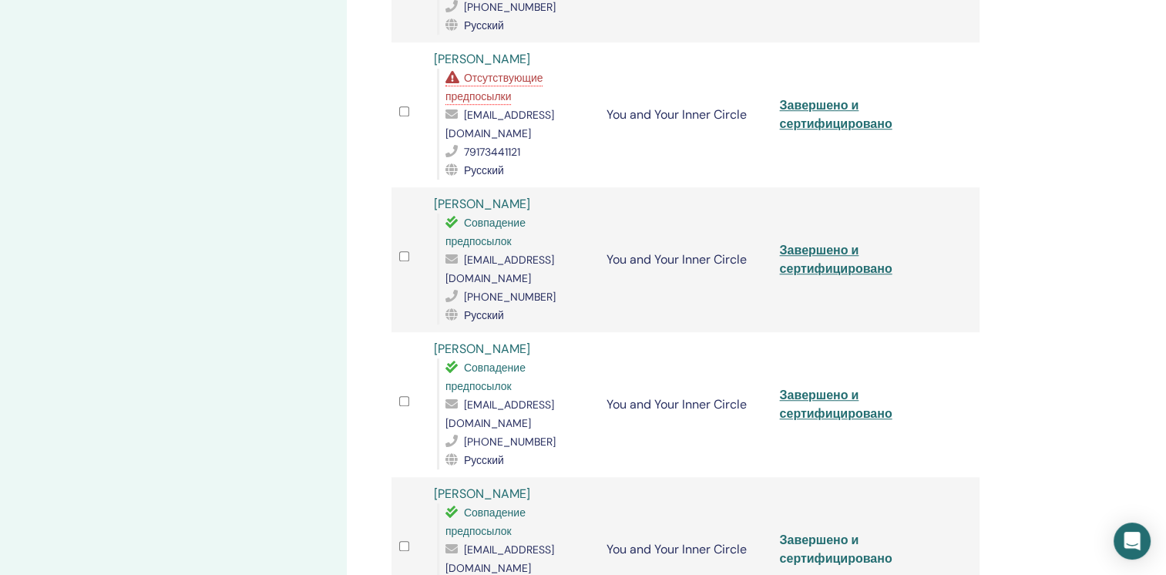
click at [785, 532] on link "Завершено и сертифицировано" at bounding box center [835, 549] width 113 height 35
click at [1133, 304] on div "Мои семинары You and Your Inner Circle [DATE] Детали события Расписание меропри…" at bounding box center [583, 6] width 1166 height 2073
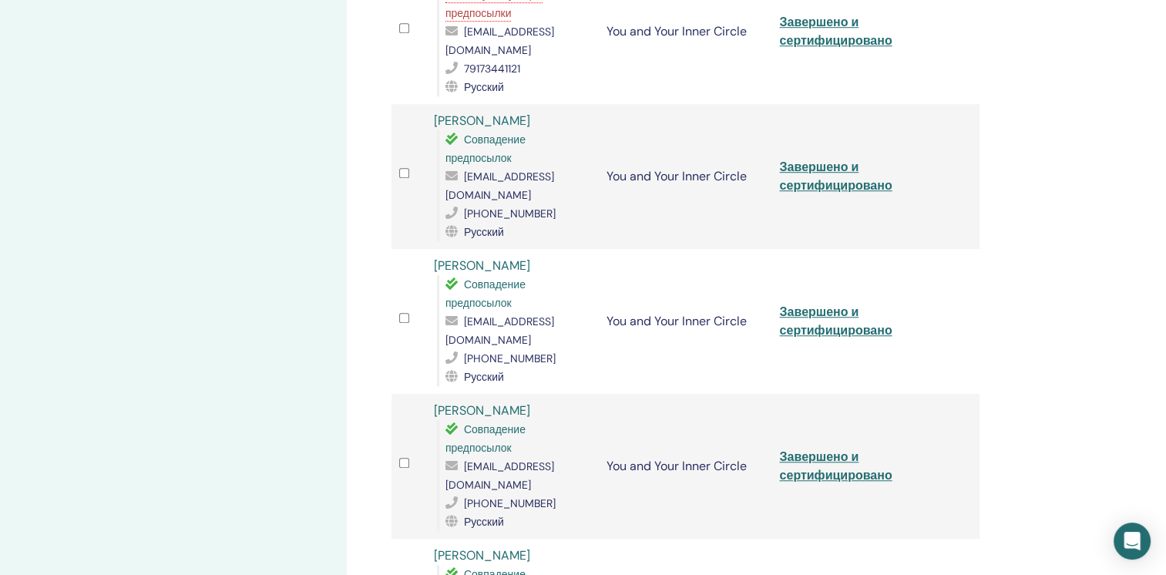
scroll to position [1233, 0]
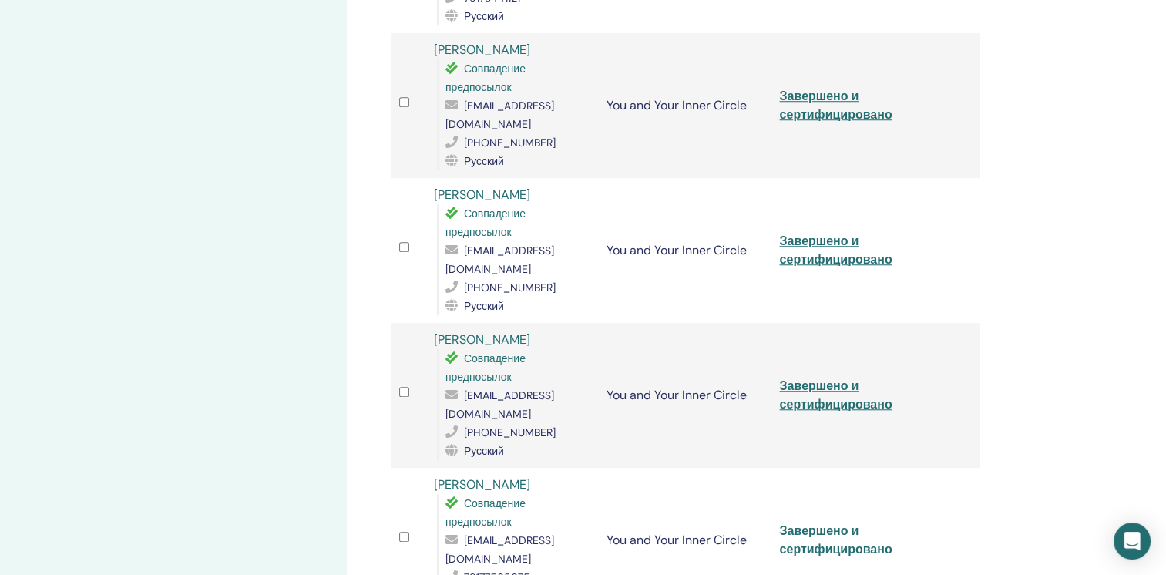
click at [812, 523] on link "Завершено и сертифицировано" at bounding box center [835, 540] width 113 height 35
